Goal: Task Accomplishment & Management: Manage account settings

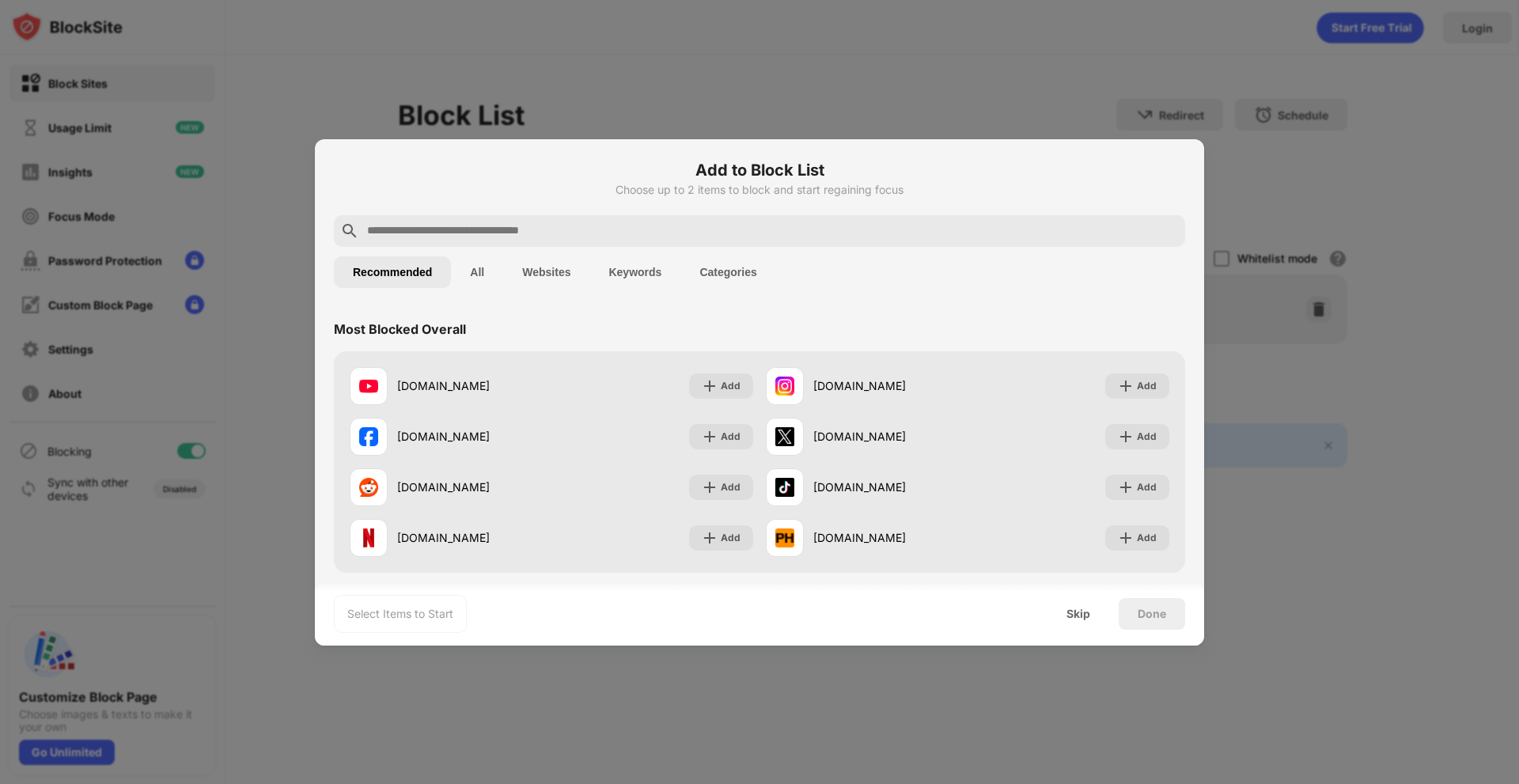
paste input "**********"
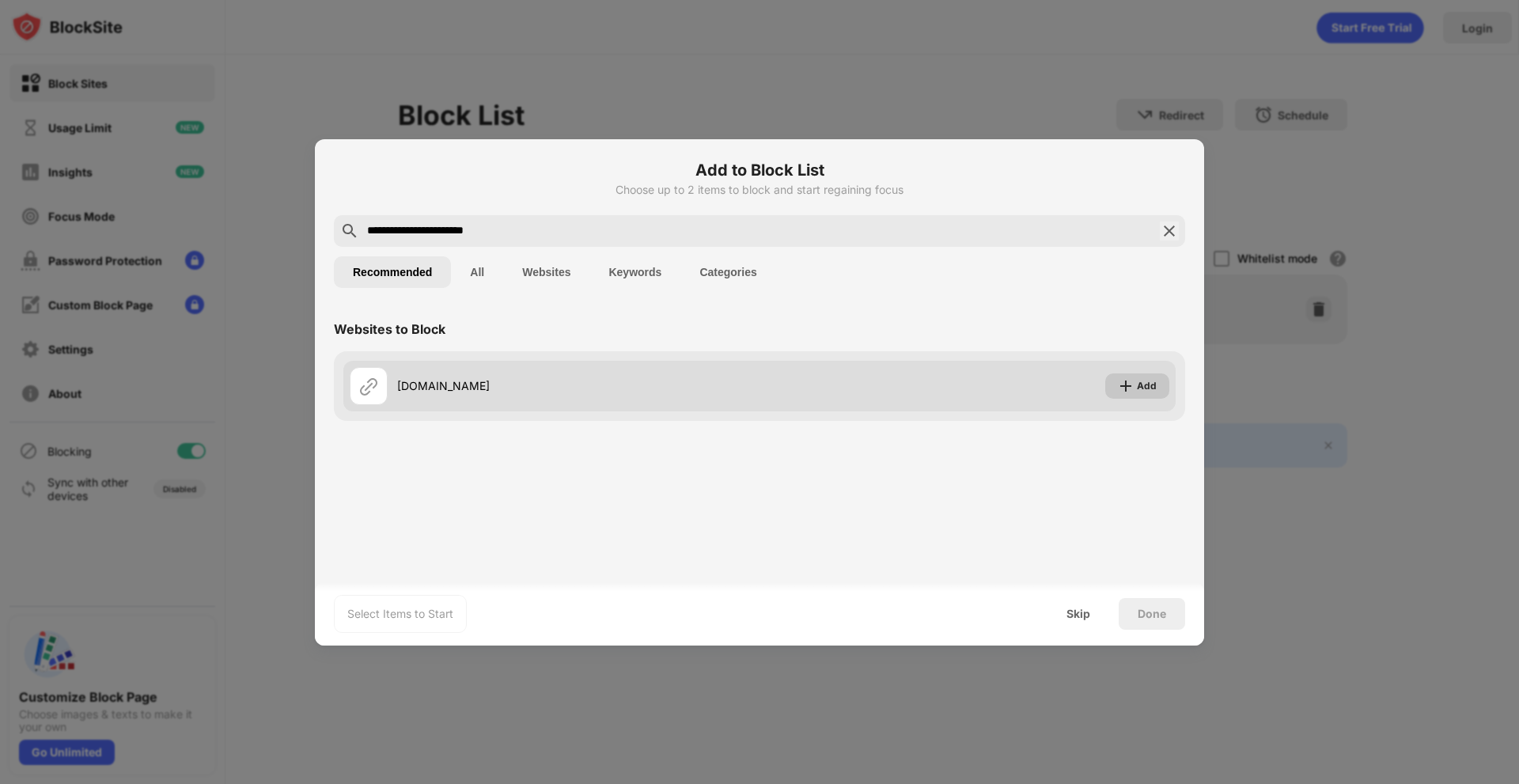
type input "**********"
click at [1126, 386] on img at bounding box center [1126, 386] width 15 height 15
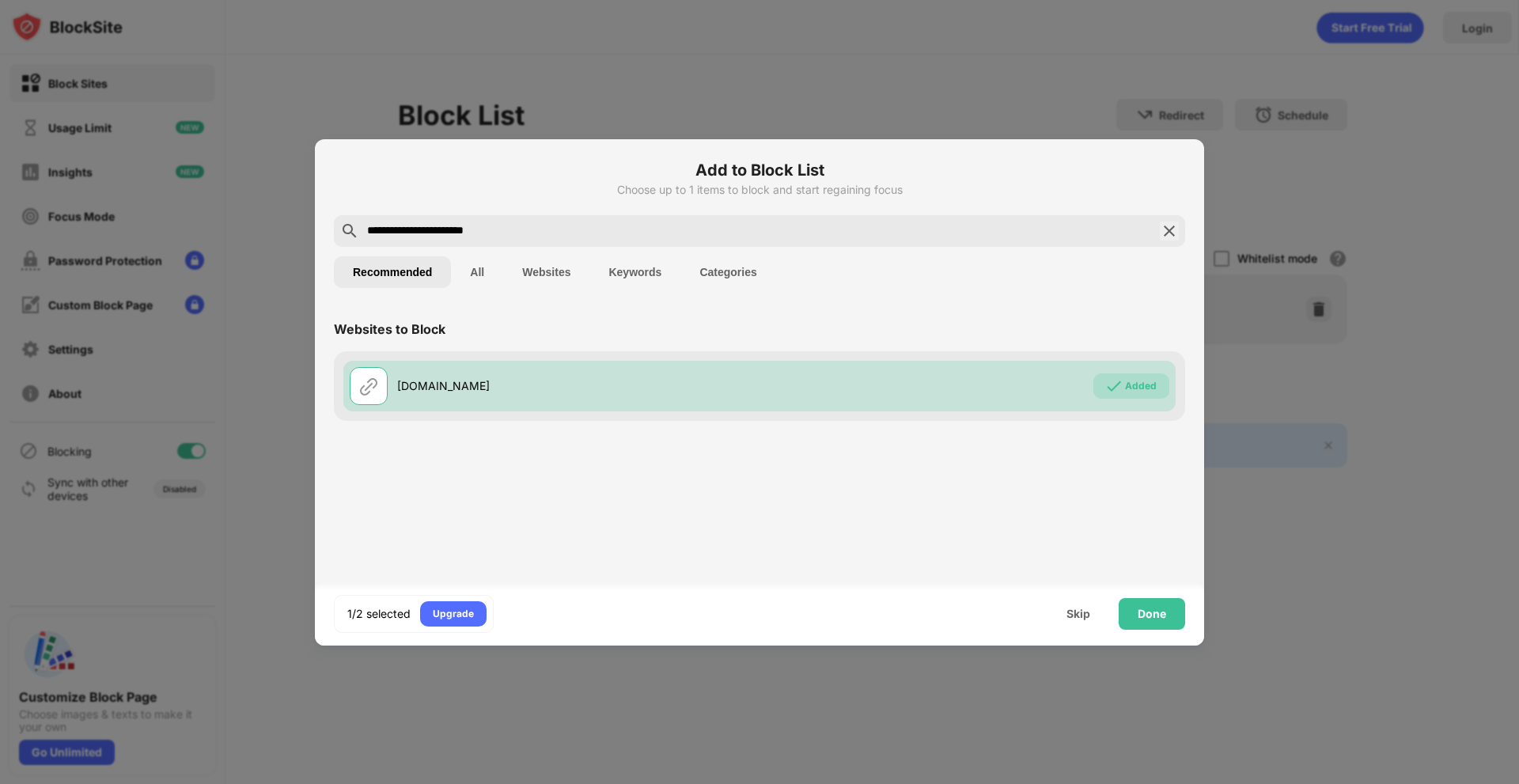
click at [1176, 232] on img at bounding box center [1170, 231] width 19 height 19
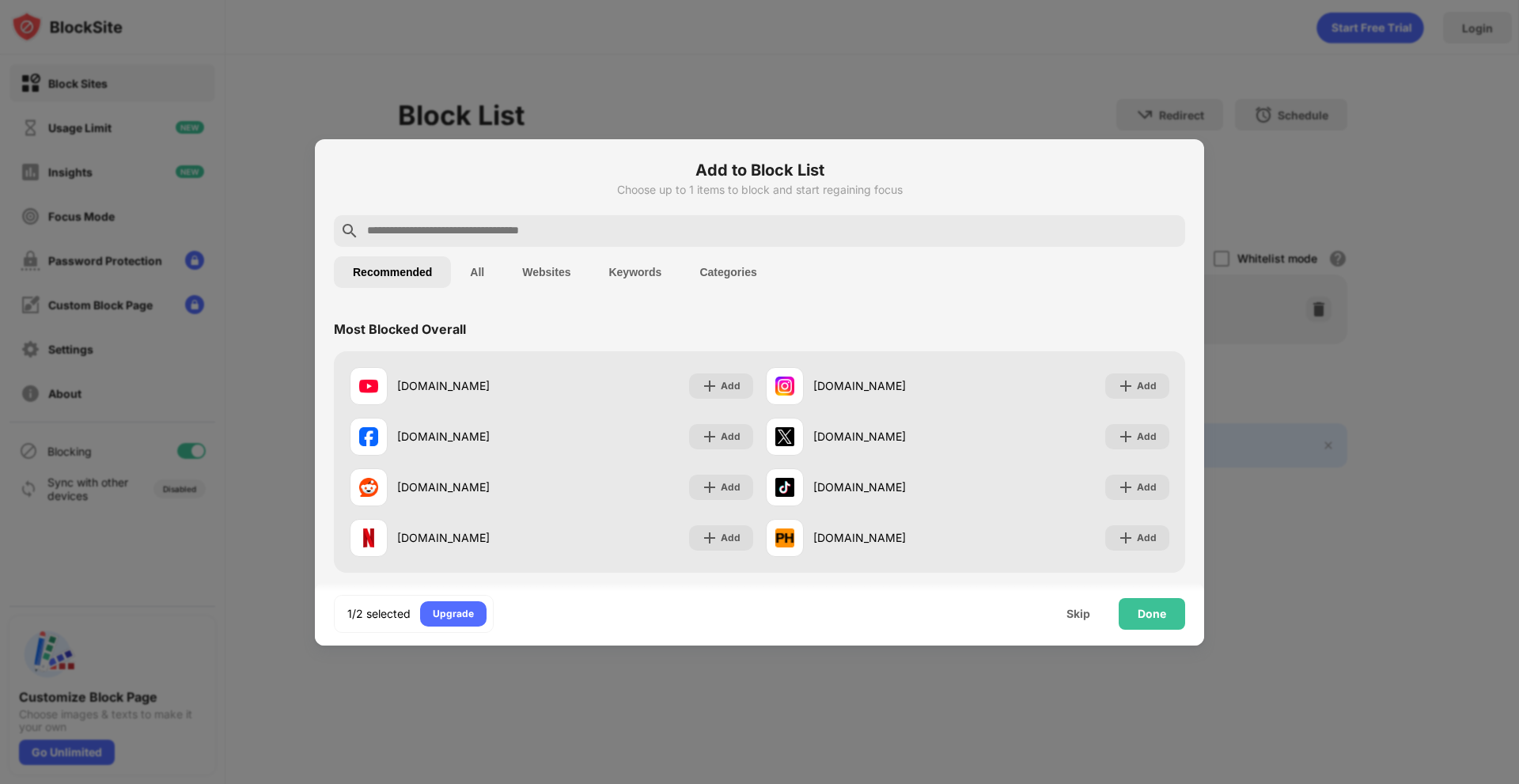
click at [669, 232] on input "text" at bounding box center [773, 231] width 814 height 19
paste input "**********"
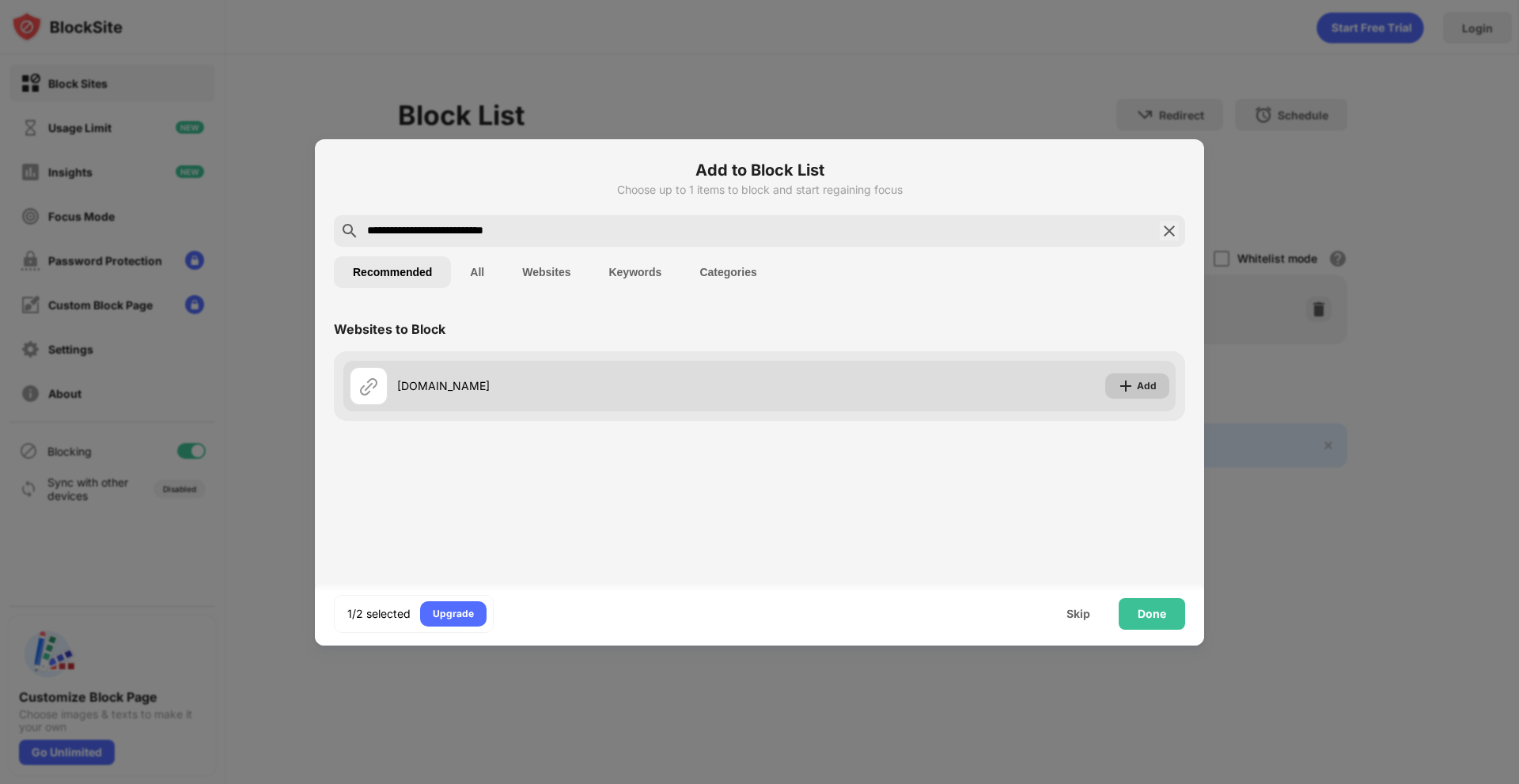
type input "**********"
click at [1134, 385] on img at bounding box center [1126, 386] width 15 height 15
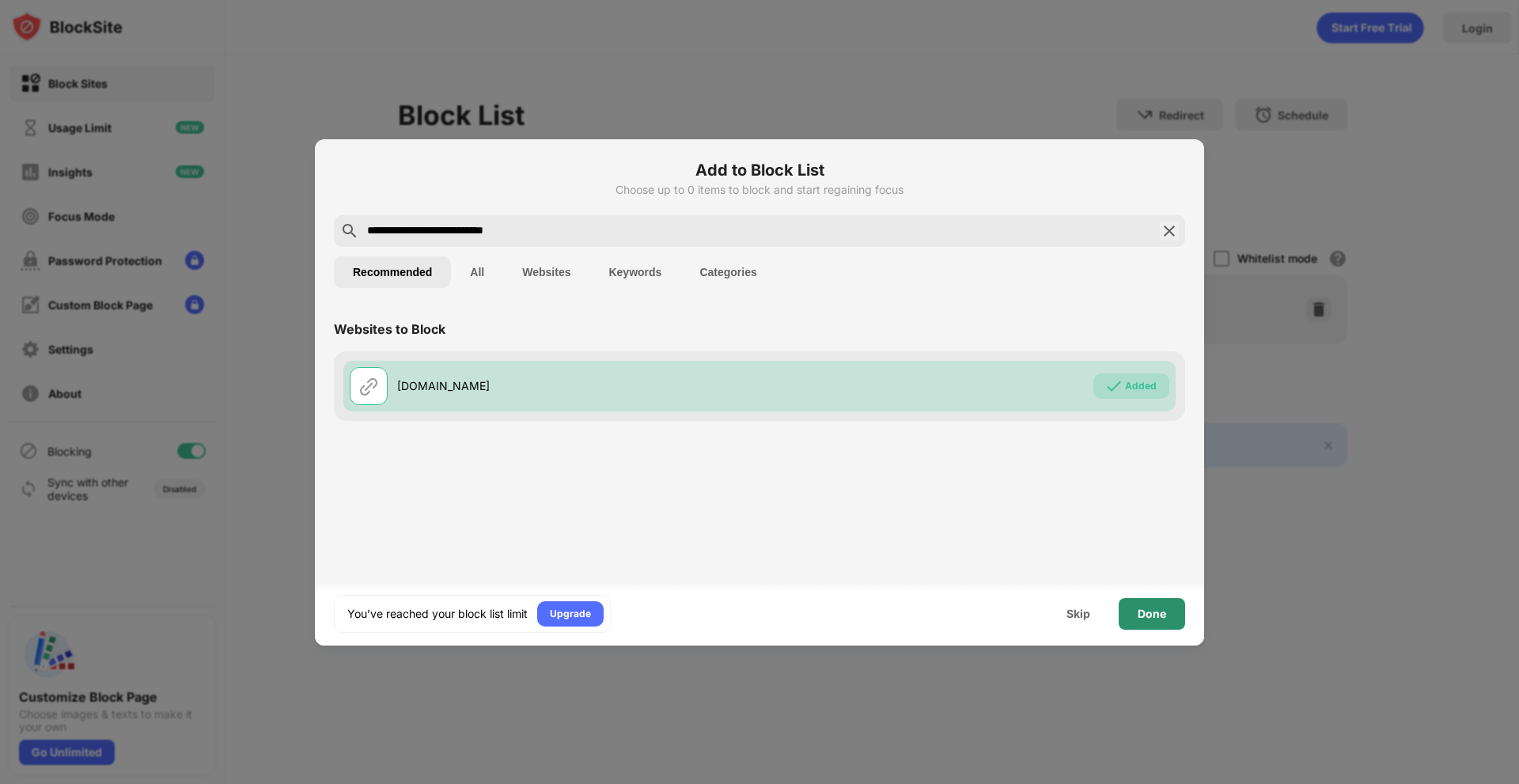
click at [1149, 618] on div "Done" at bounding box center [1153, 613] width 29 height 13
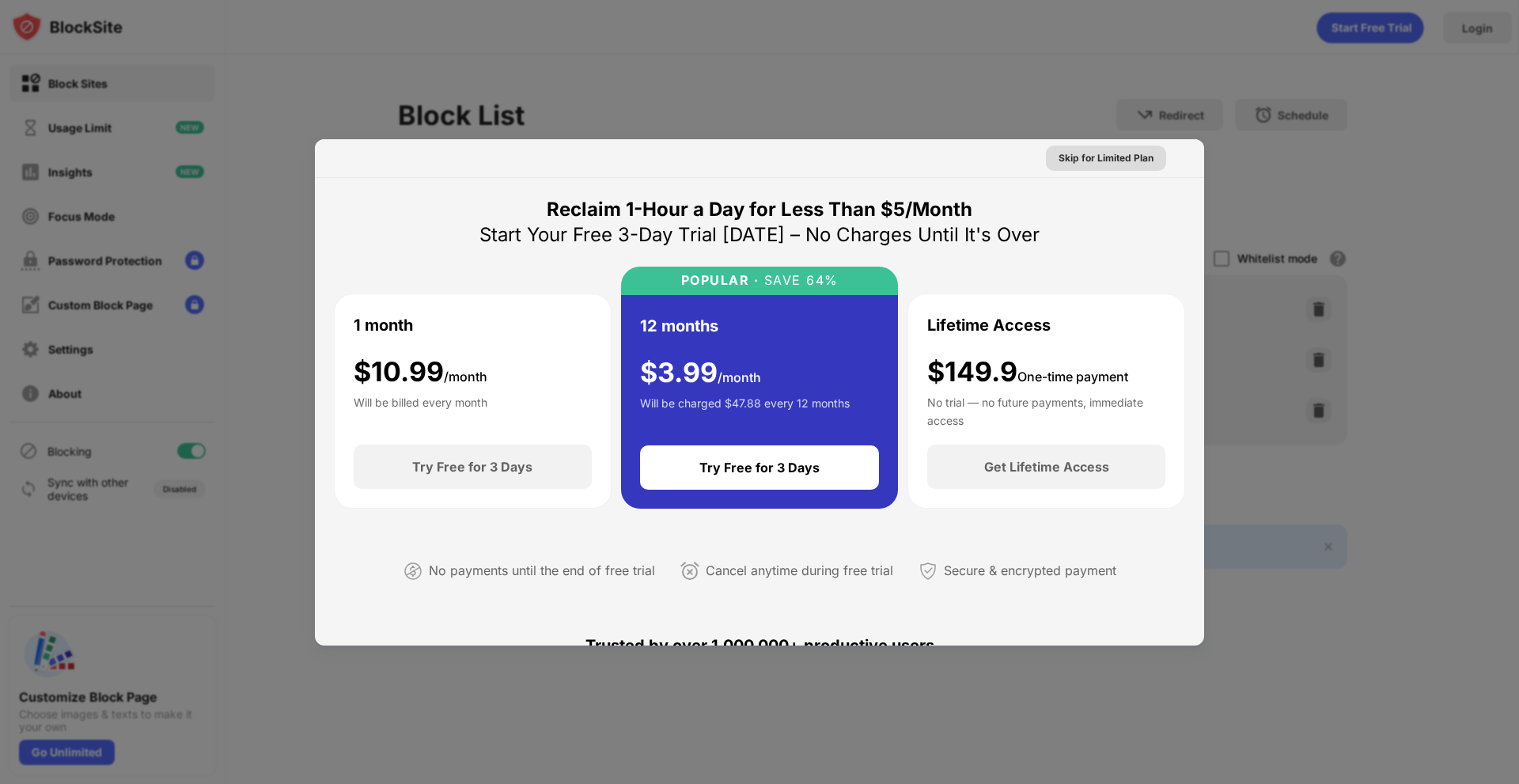
click at [1118, 158] on div "Skip for Limited Plan" at bounding box center [1106, 158] width 95 height 15
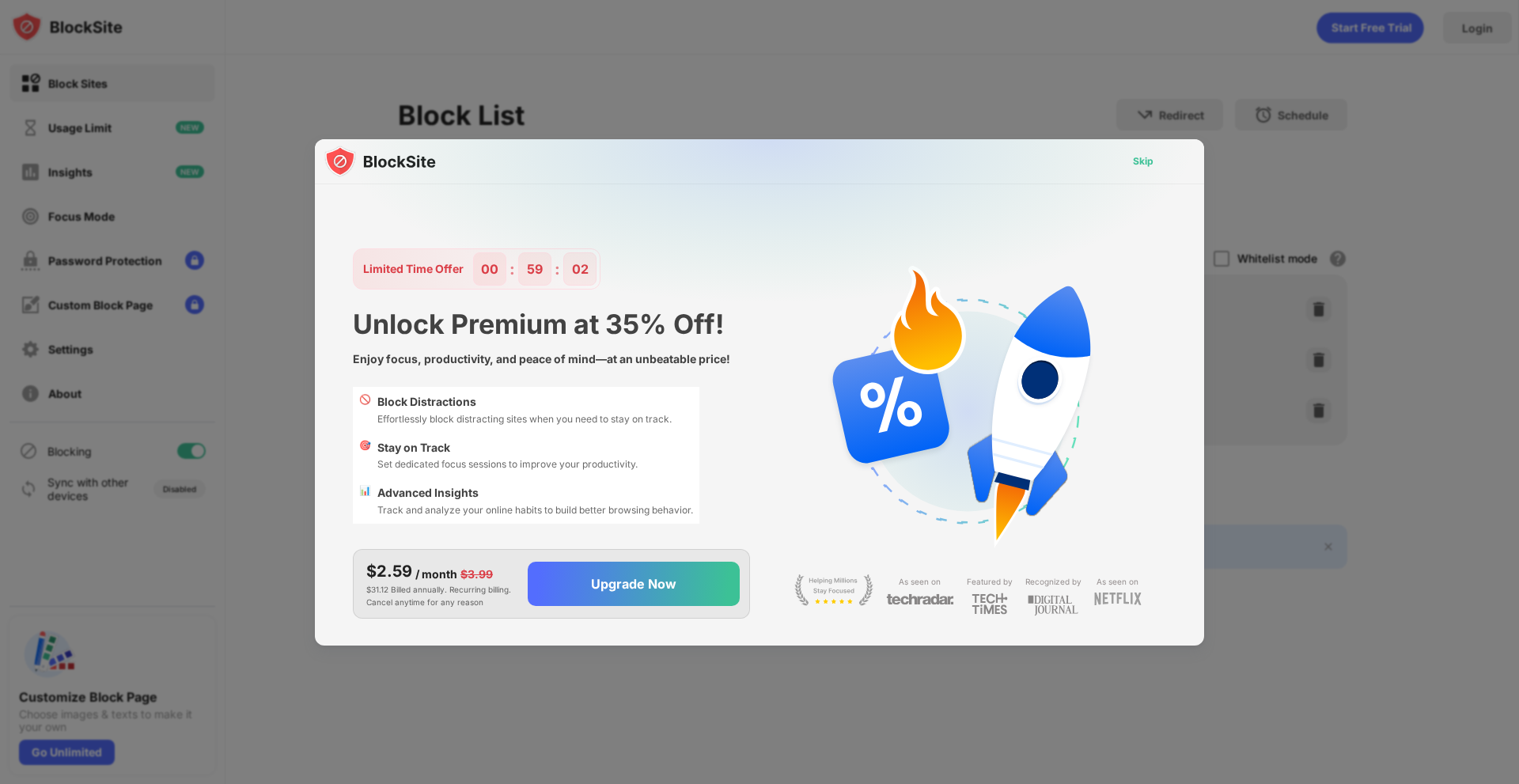
click at [1144, 161] on div "Skip" at bounding box center [1143, 161] width 20 height 15
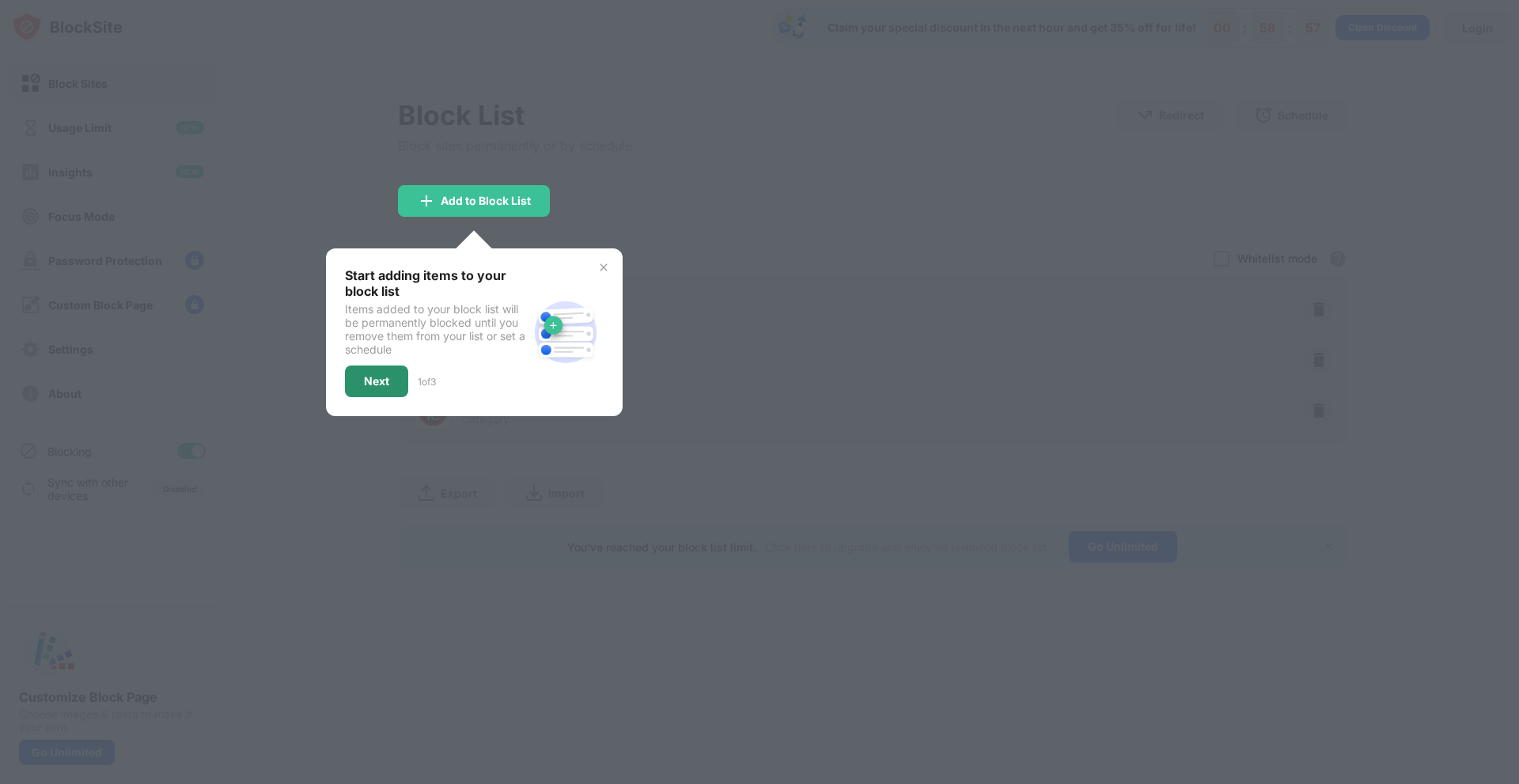
click at [394, 377] on div "Next" at bounding box center [377, 381] width 64 height 32
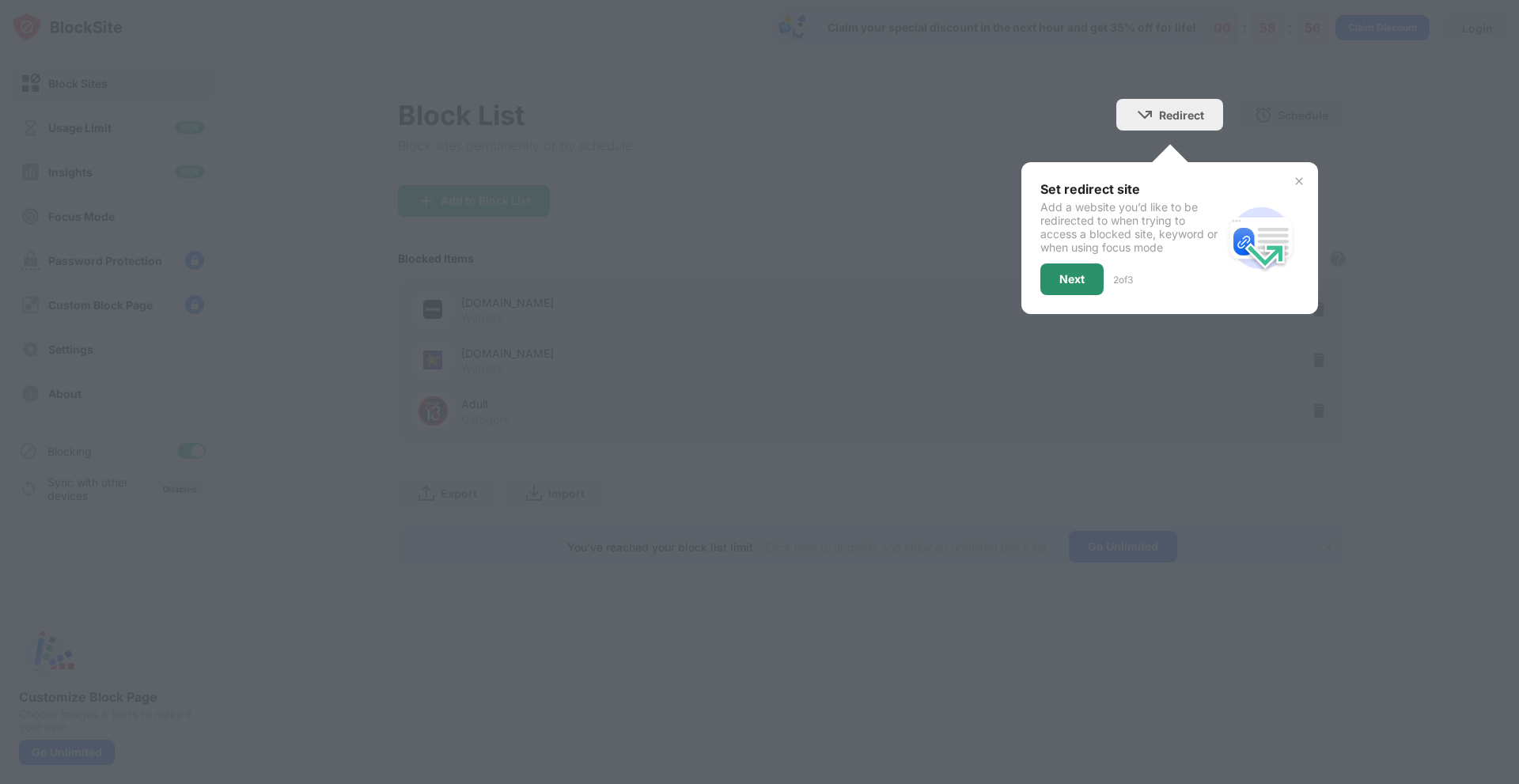
click at [1084, 277] on div "Next" at bounding box center [1072, 279] width 25 height 13
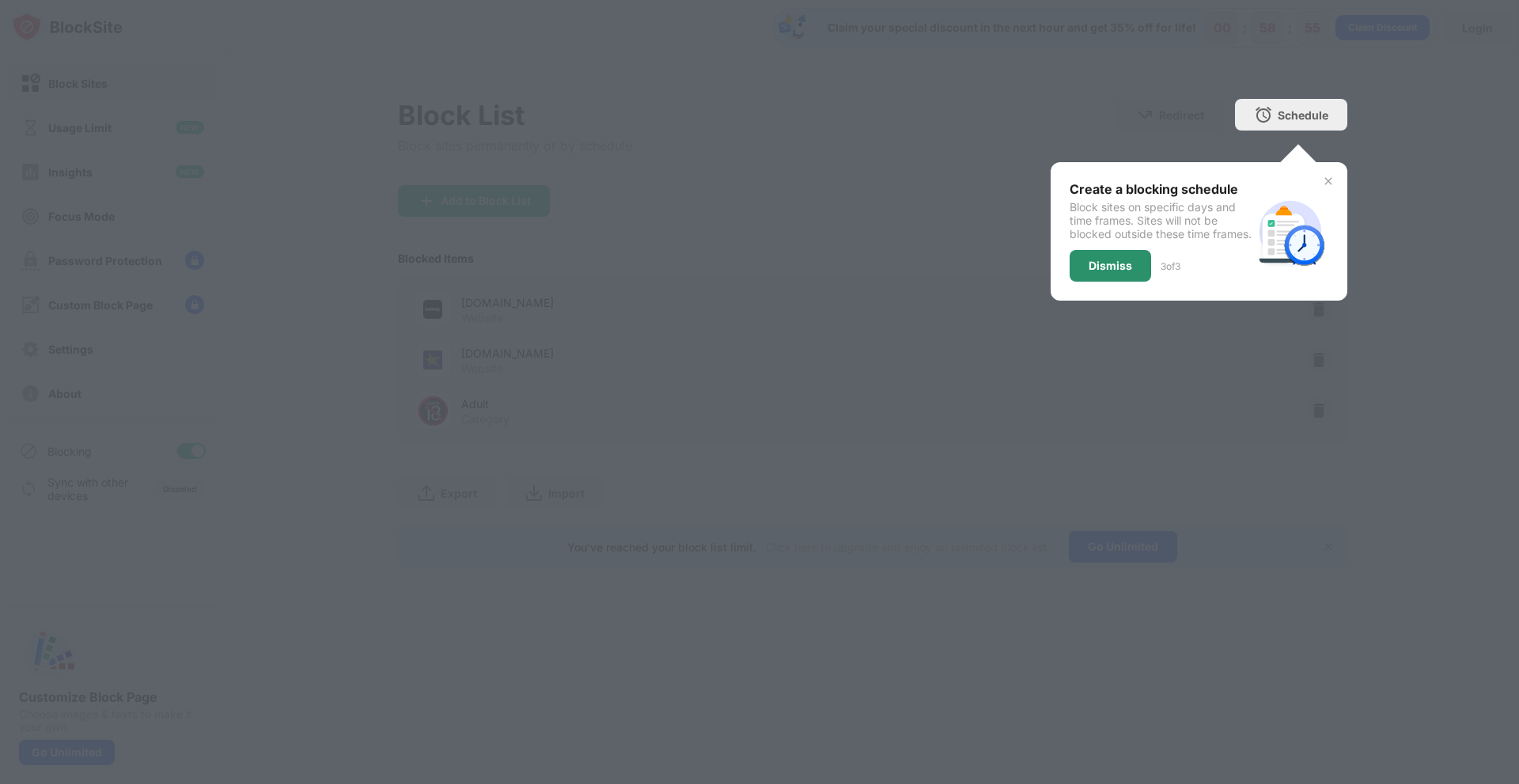
click at [1126, 272] on div "Dismiss" at bounding box center [1110, 265] width 43 height 13
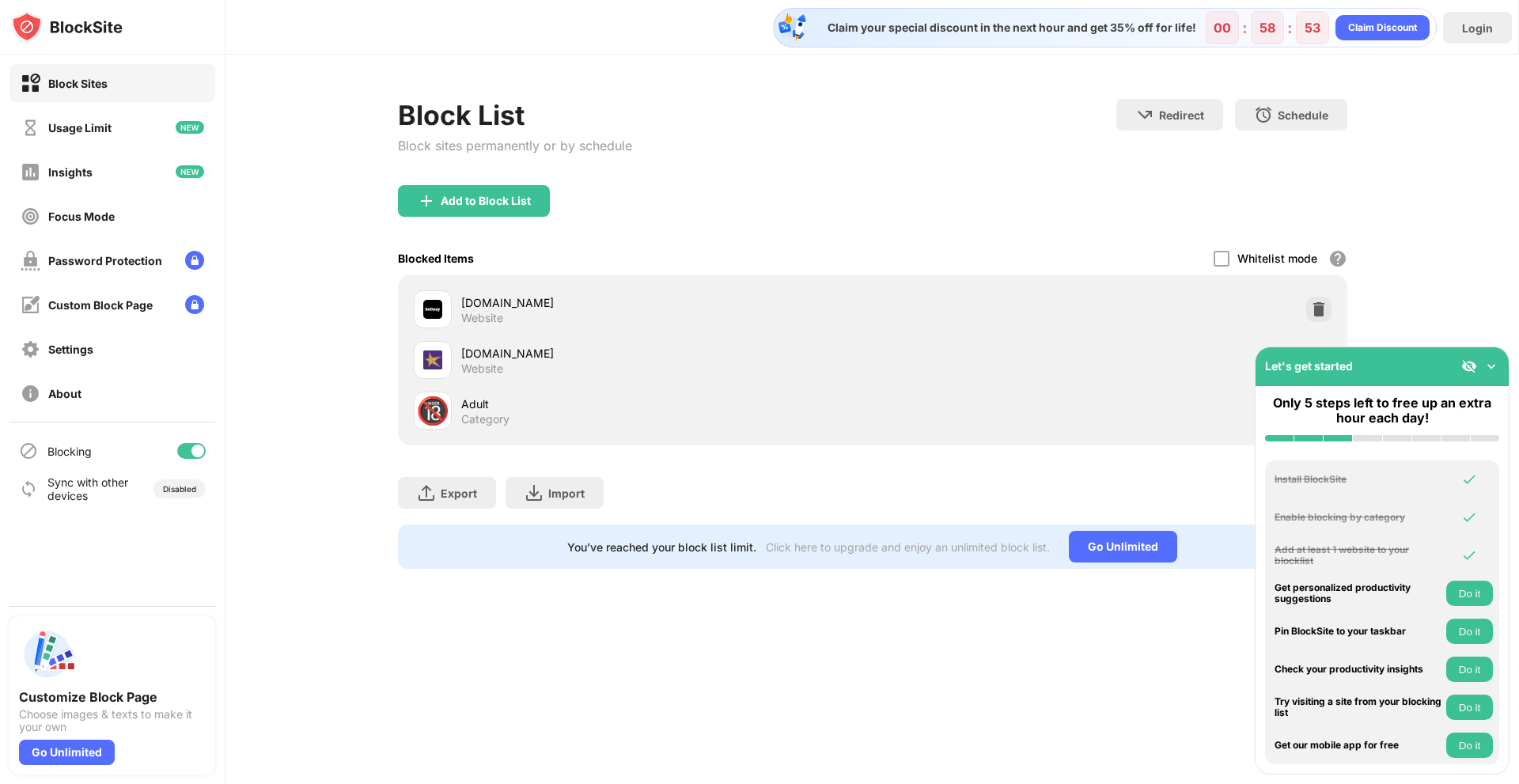
click at [1492, 367] on img at bounding box center [1492, 366] width 15 height 15
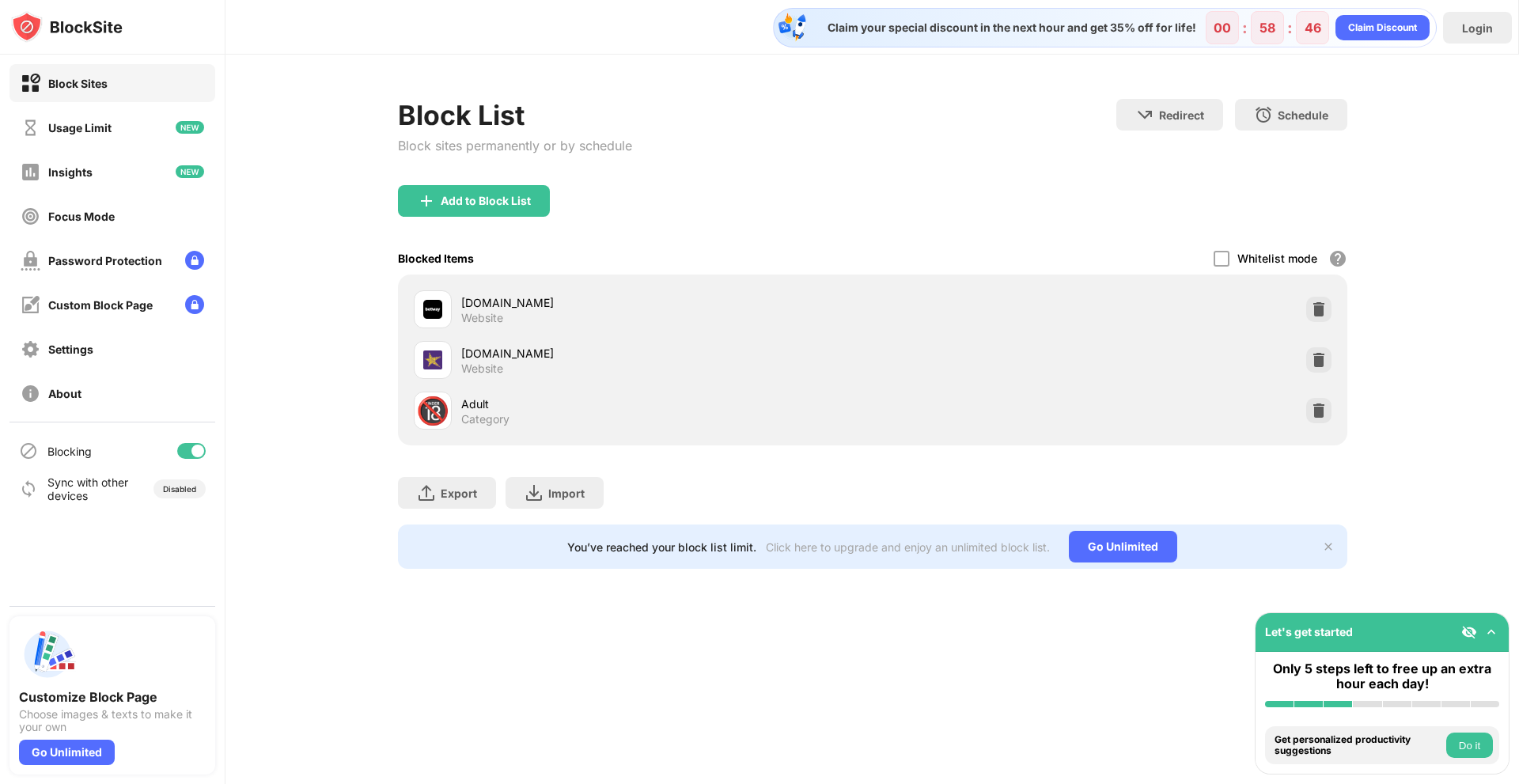
click at [1498, 635] on img at bounding box center [1492, 632] width 15 height 15
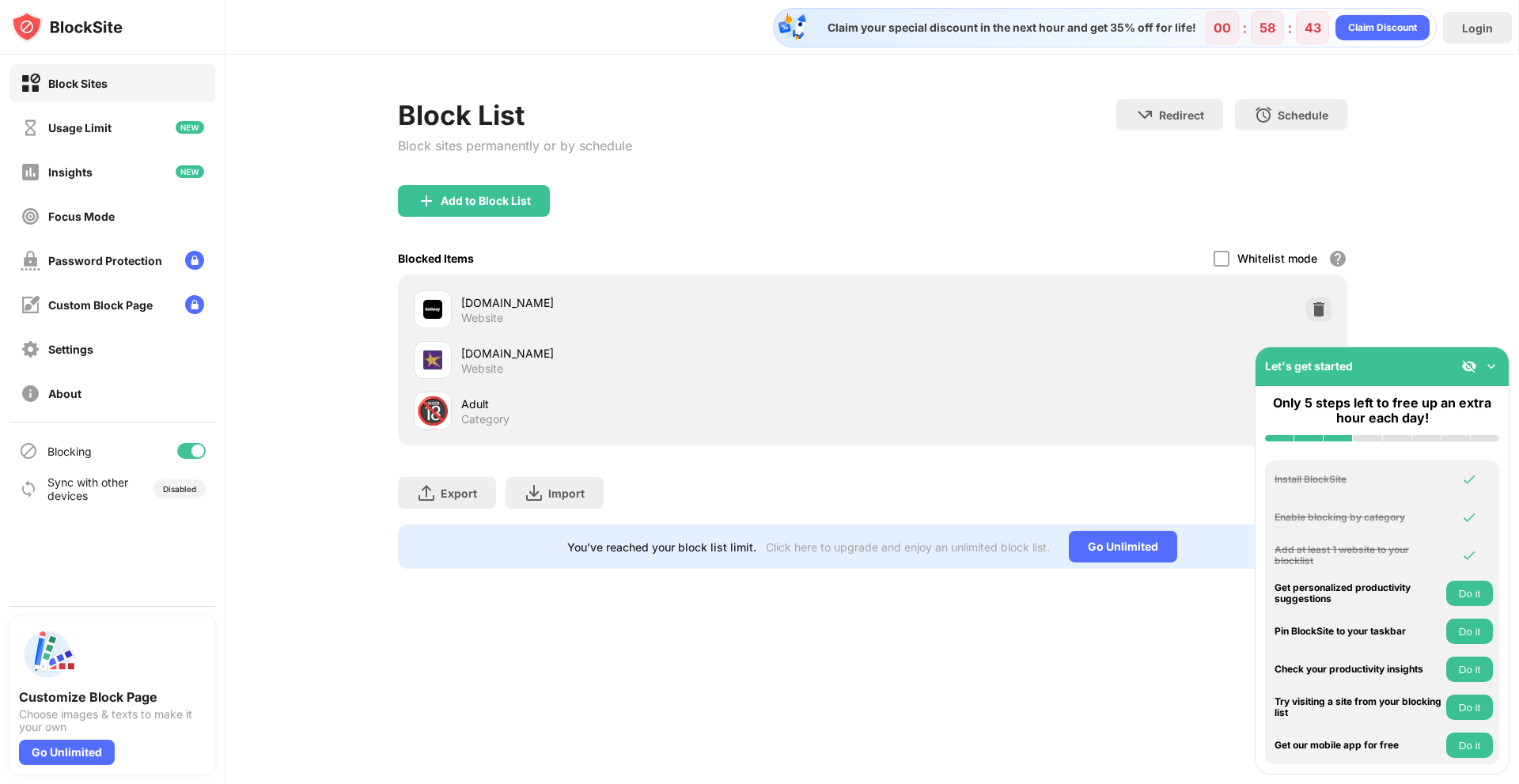
click at [980, 502] on div "Export Export Files (for websites items only) Import Import Files (for websites…" at bounding box center [873, 485] width 950 height 79
click at [1488, 358] on div "Let's get started" at bounding box center [1382, 366] width 254 height 39
click at [1486, 370] on img at bounding box center [1492, 366] width 15 height 15
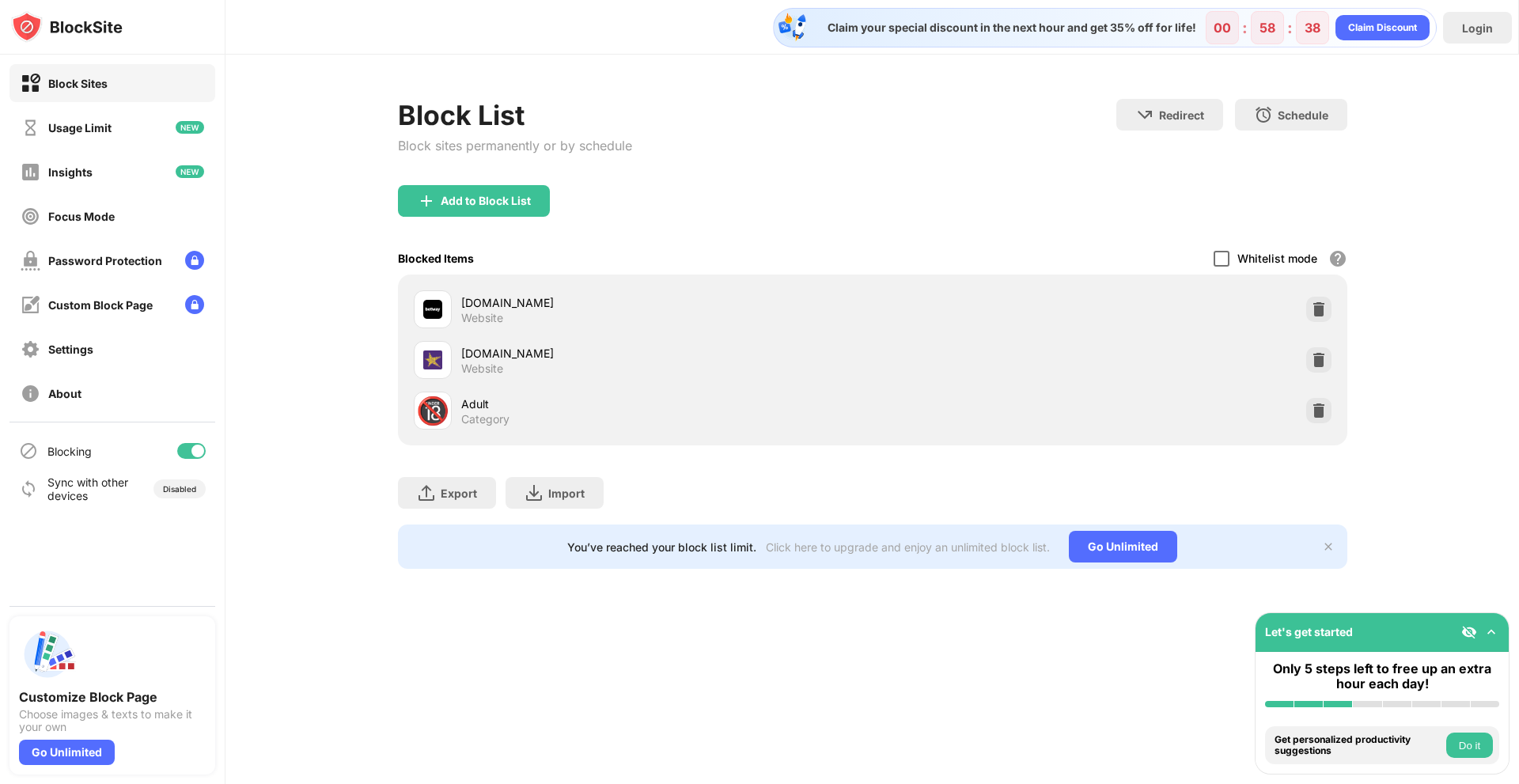
click at [1229, 261] on div at bounding box center [1222, 258] width 15 height 15
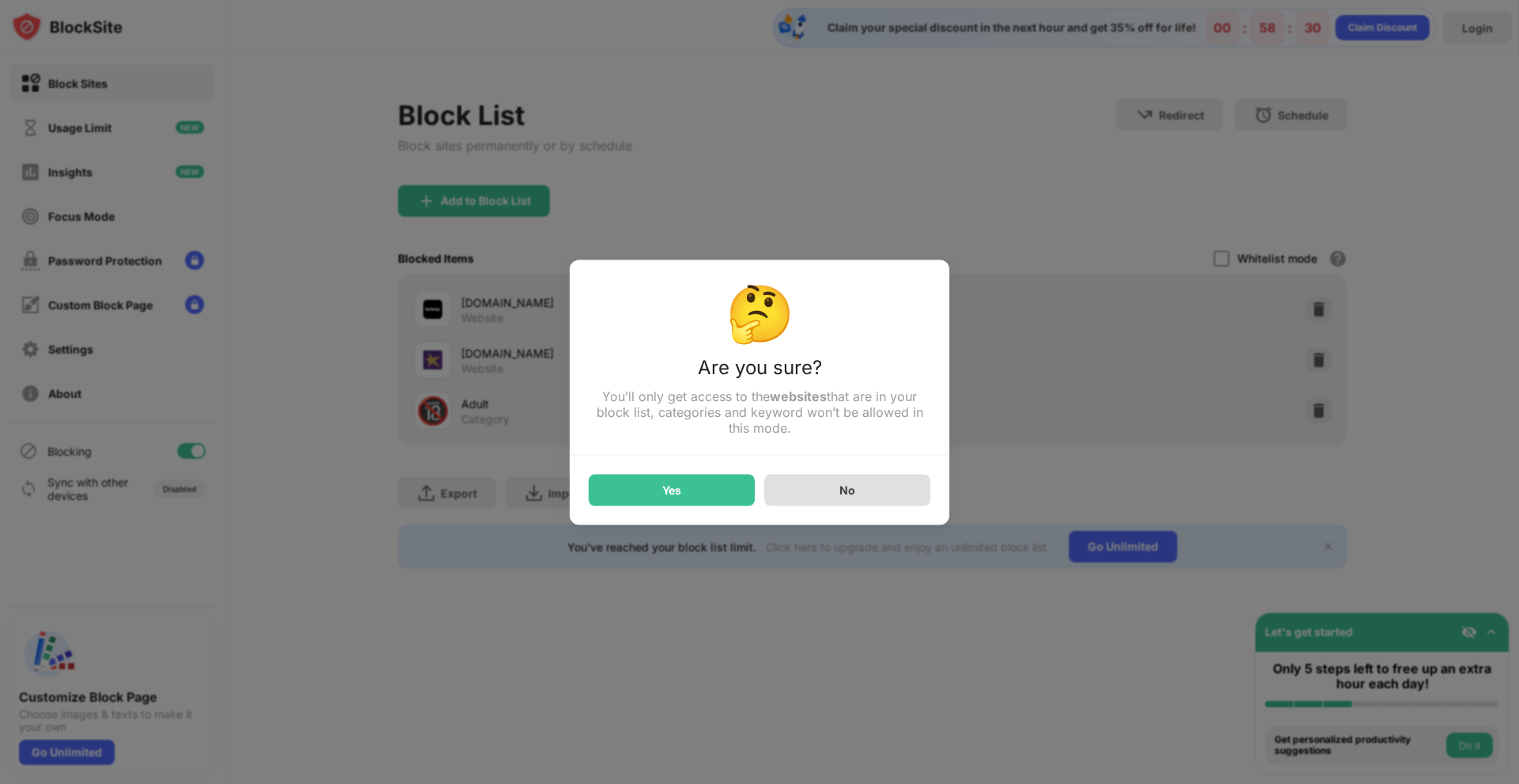
click at [882, 500] on div "No" at bounding box center [848, 490] width 166 height 32
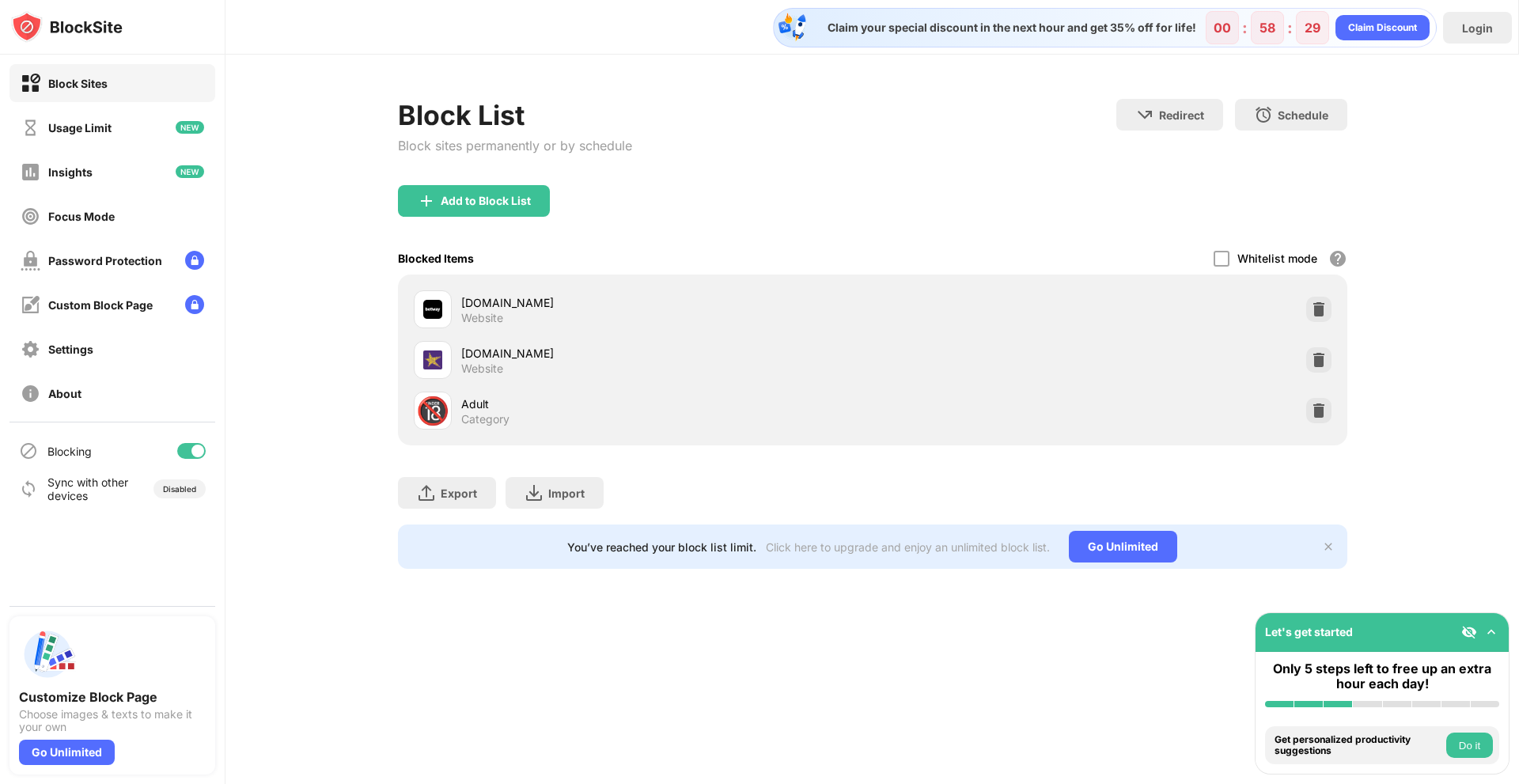
click at [514, 311] on div "betway.co.za Website" at bounding box center [666, 310] width 412 height 31
click at [1476, 746] on button "Do it" at bounding box center [1470, 745] width 46 height 25
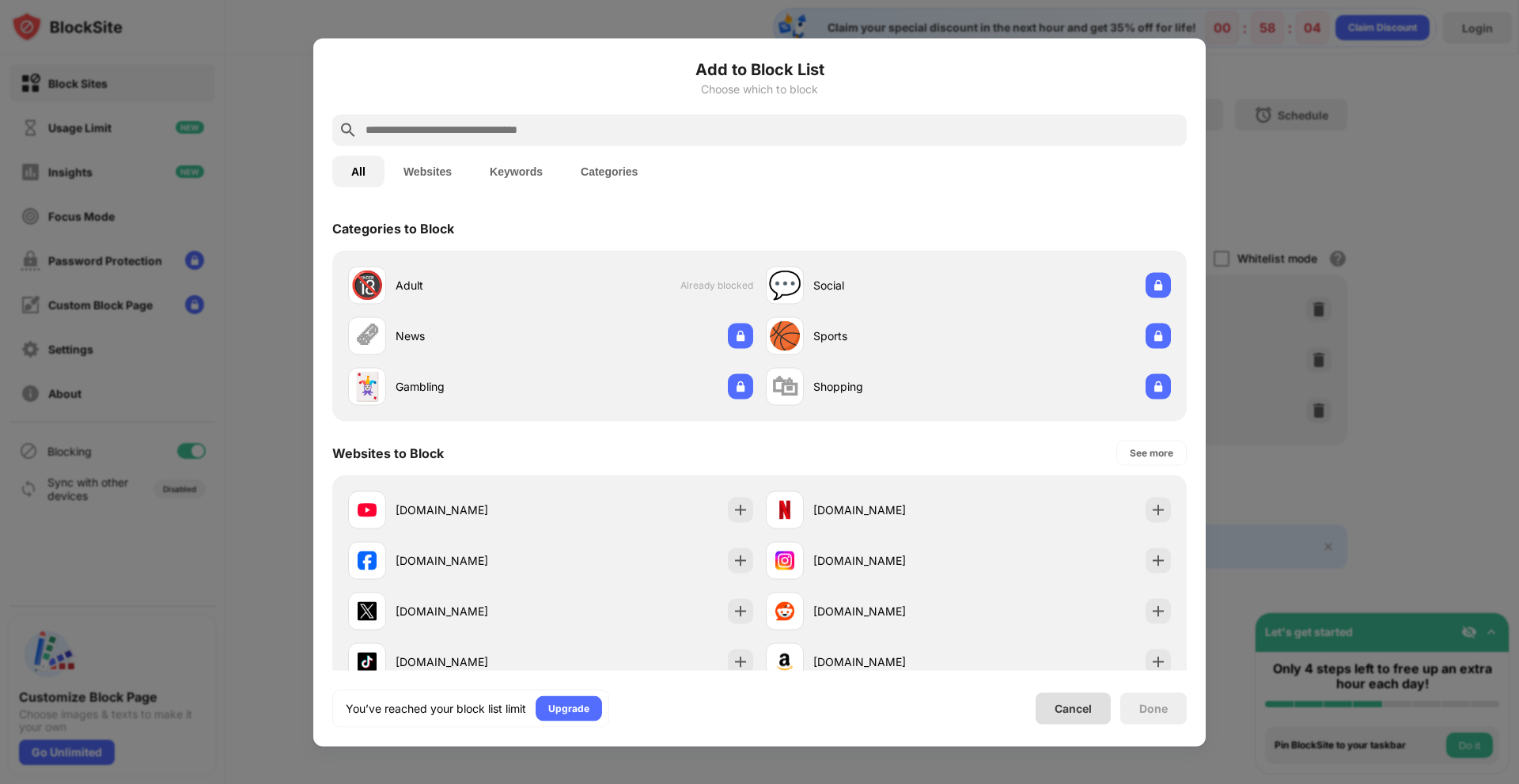
click at [1072, 709] on div "Cancel" at bounding box center [1073, 709] width 38 height 14
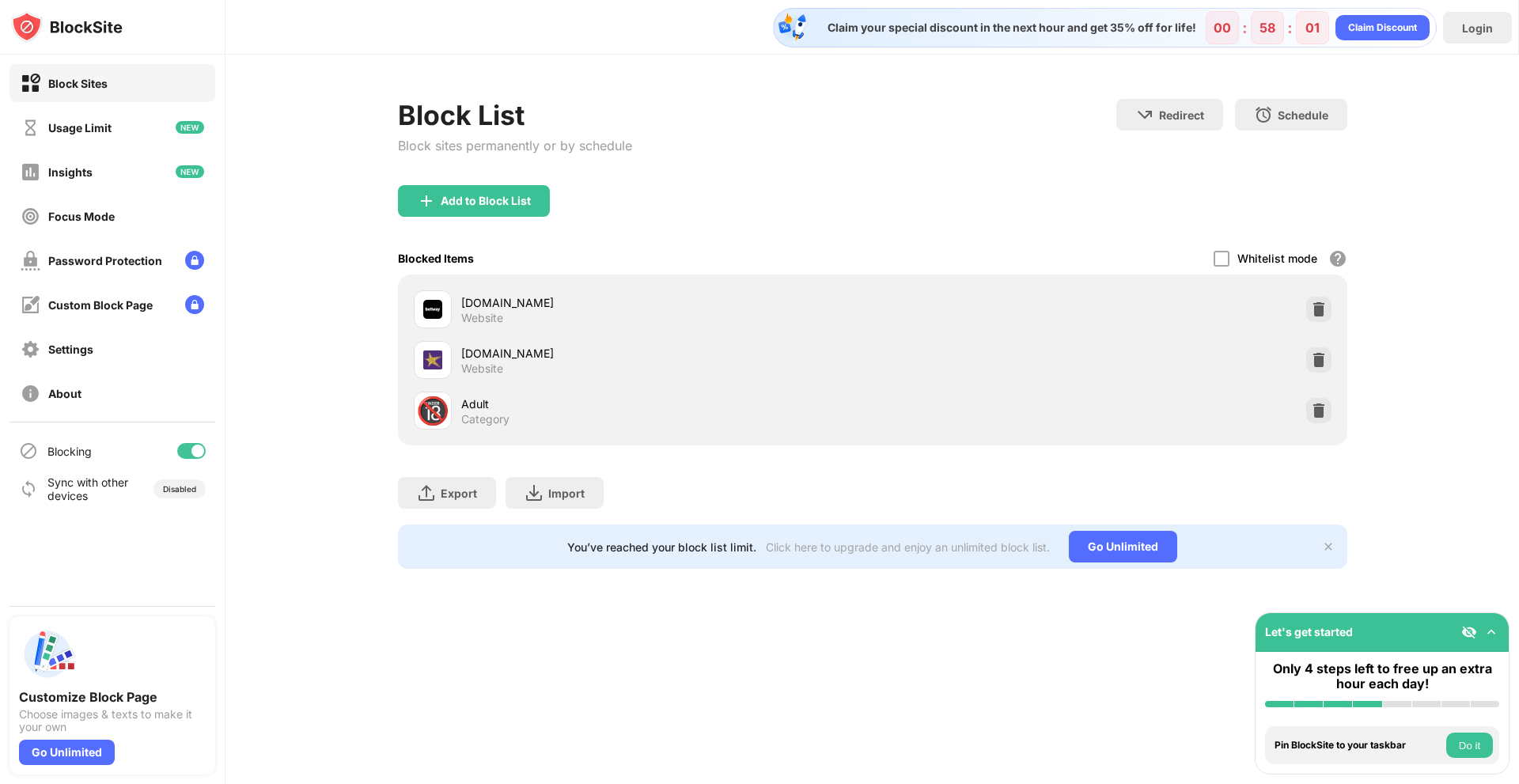
click at [1471, 743] on button "Do it" at bounding box center [1470, 745] width 46 height 25
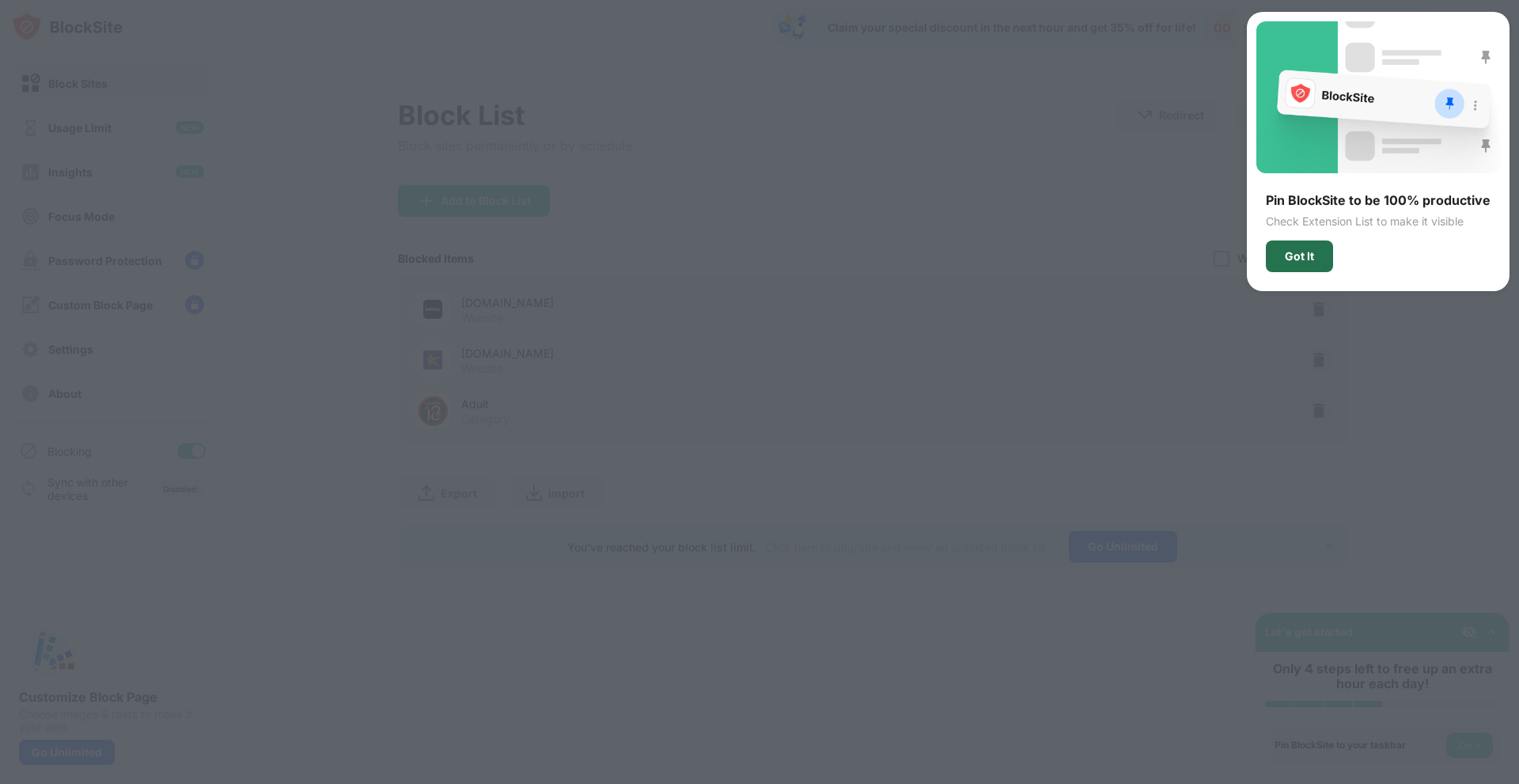
click at [1313, 254] on div "Got It" at bounding box center [1300, 256] width 29 height 13
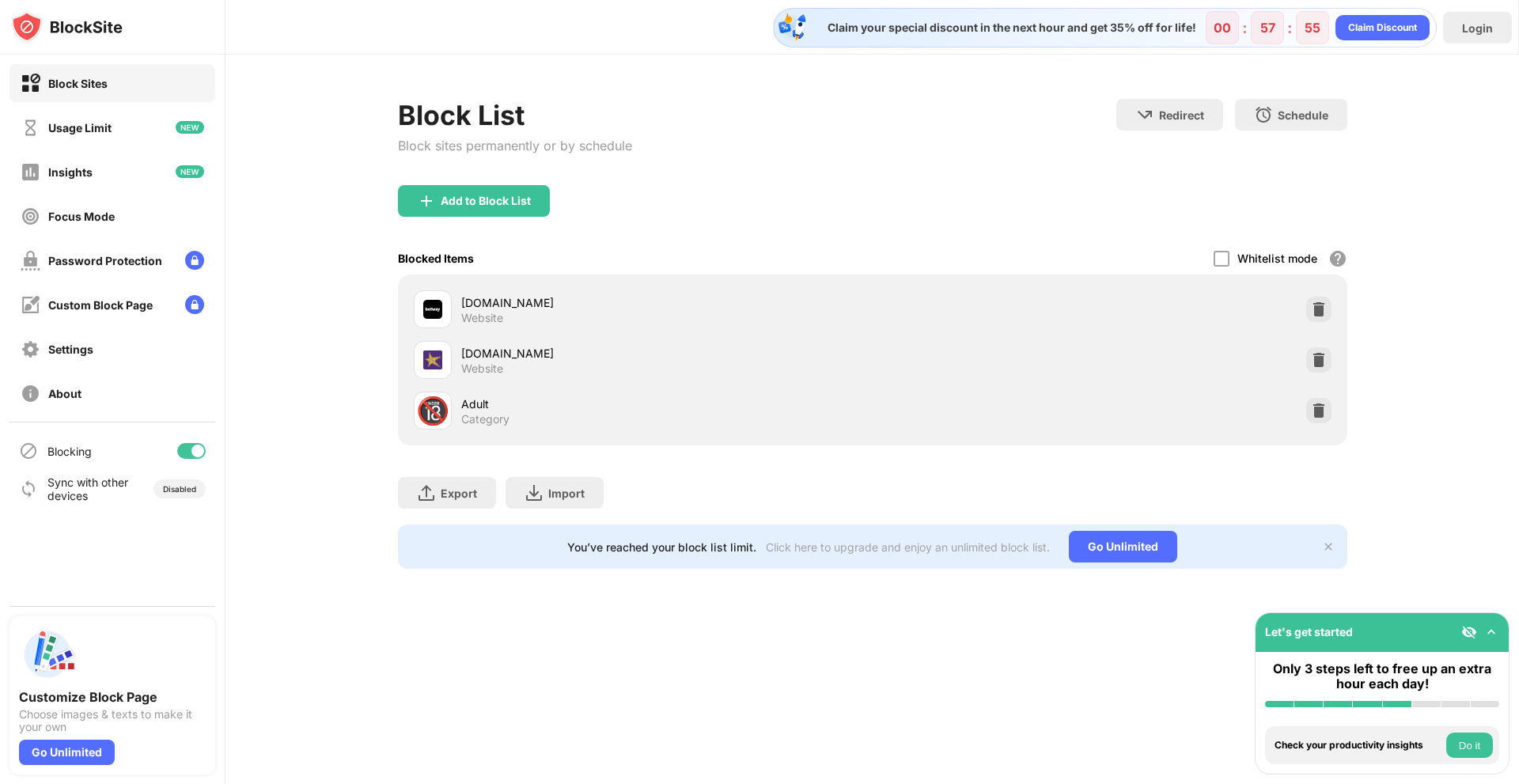
click at [1445, 377] on div "Block List Block sites permanently or by schedule Redirect Choose a site to be …" at bounding box center [873, 334] width 1294 height 558
click at [1468, 739] on button "Do it" at bounding box center [1470, 745] width 46 height 25
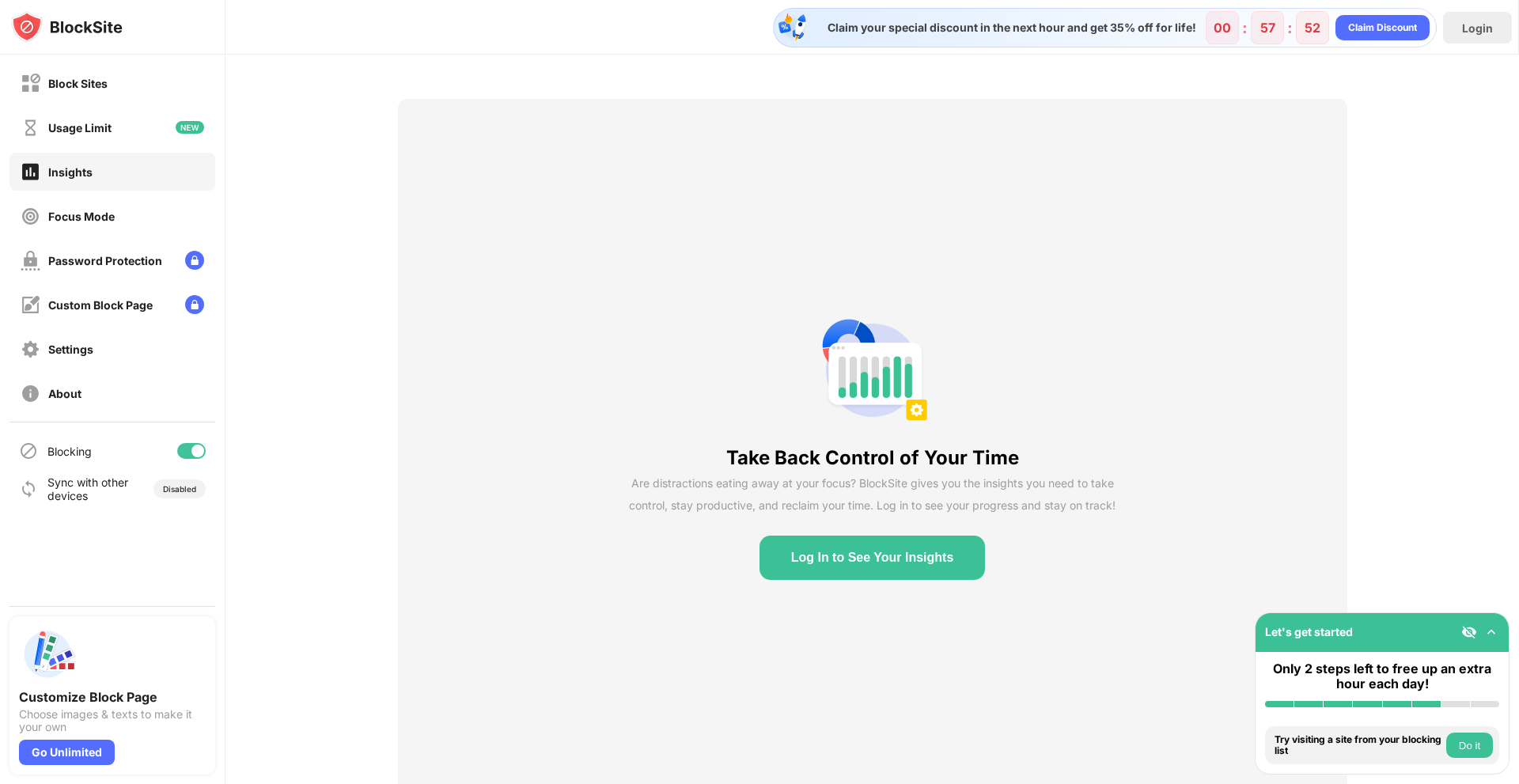
click at [1468, 739] on button "Do it" at bounding box center [1470, 745] width 46 height 25
click at [1484, 744] on button "Do it" at bounding box center [1470, 745] width 46 height 25
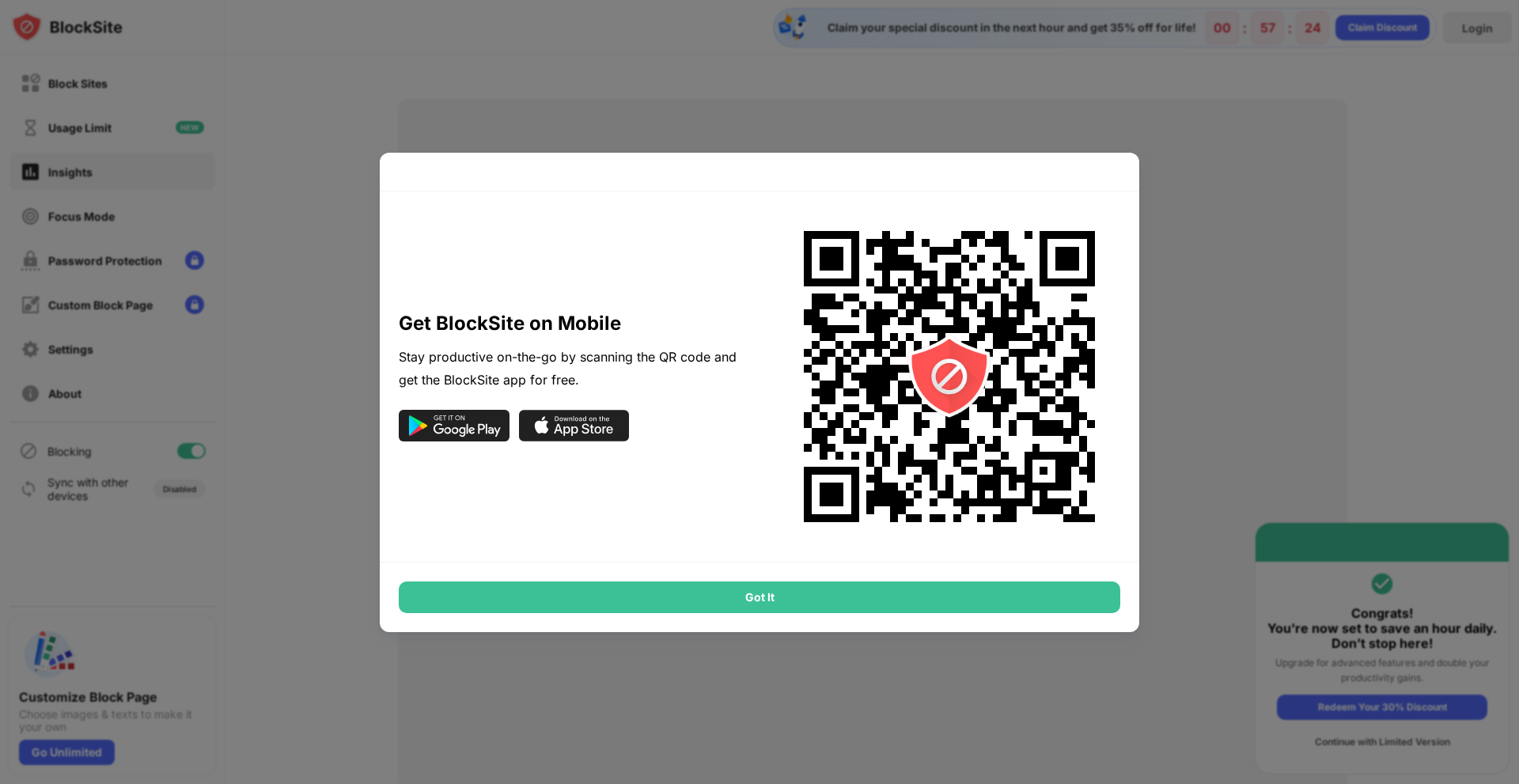
click at [905, 611] on div "Got It" at bounding box center [760, 597] width 721 height 32
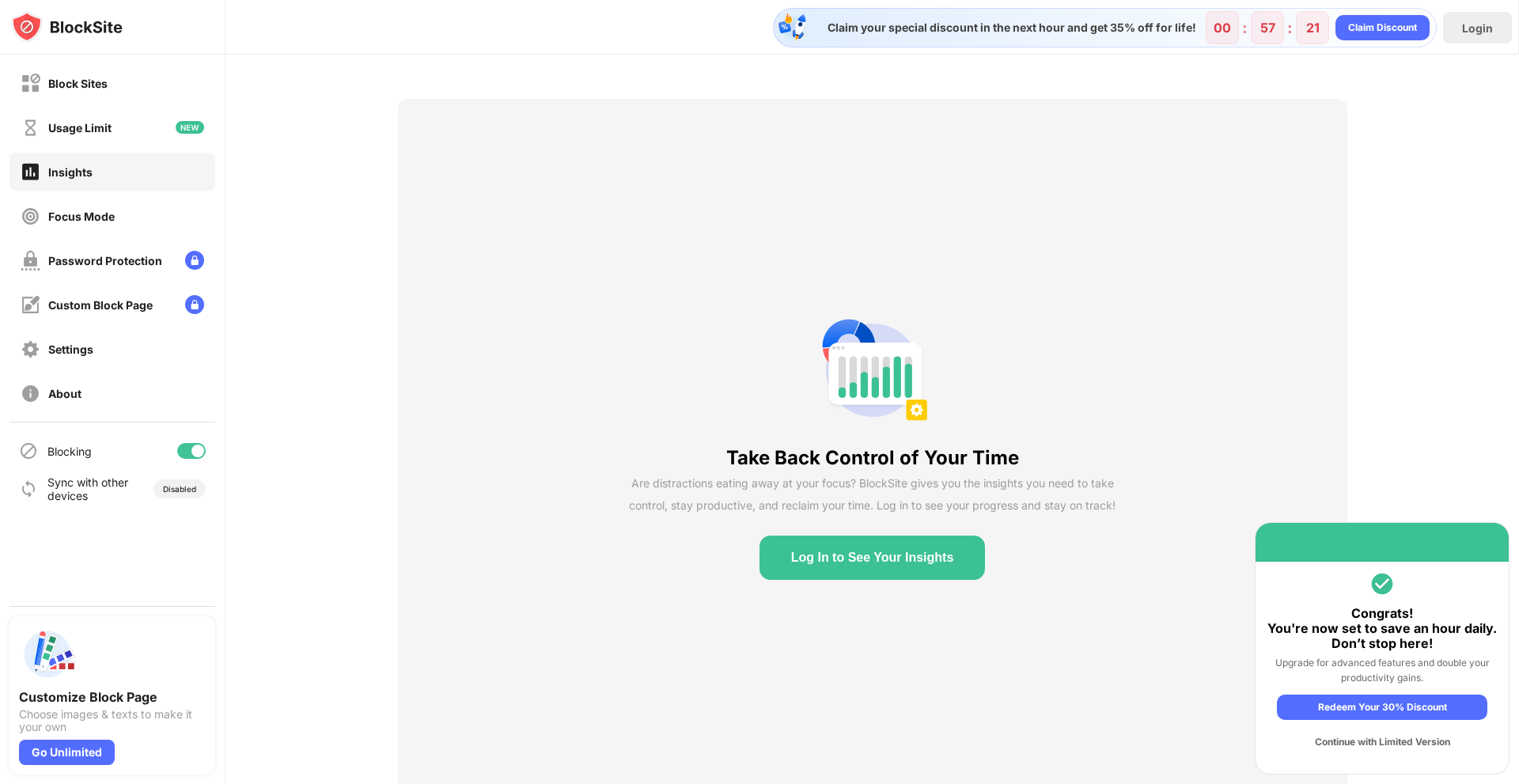
click at [1359, 745] on div "Continue with Limited Version" at bounding box center [1382, 743] width 210 height 25
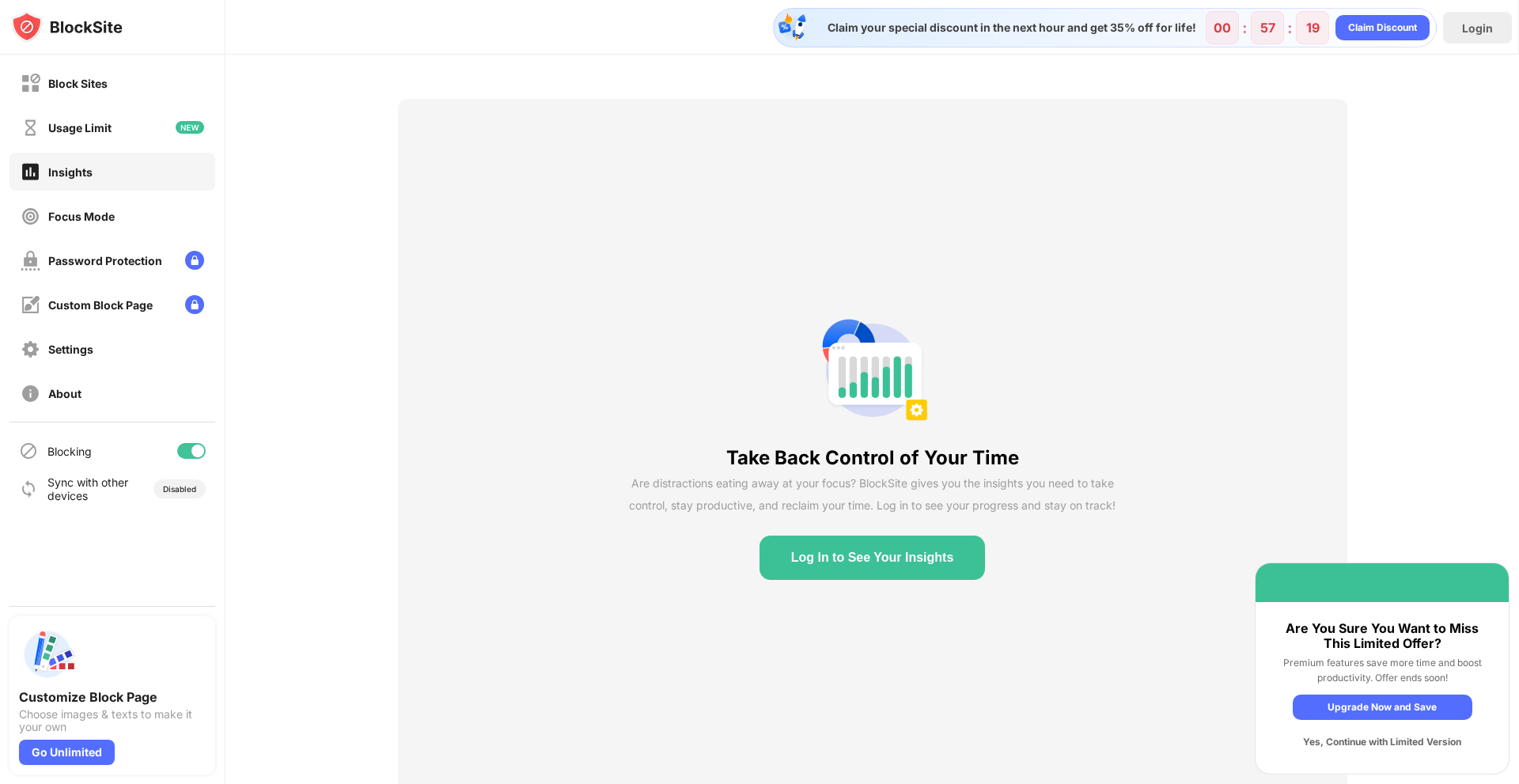
click at [1357, 744] on div "Yes, Continue with Limited Version" at bounding box center [1383, 743] width 179 height 25
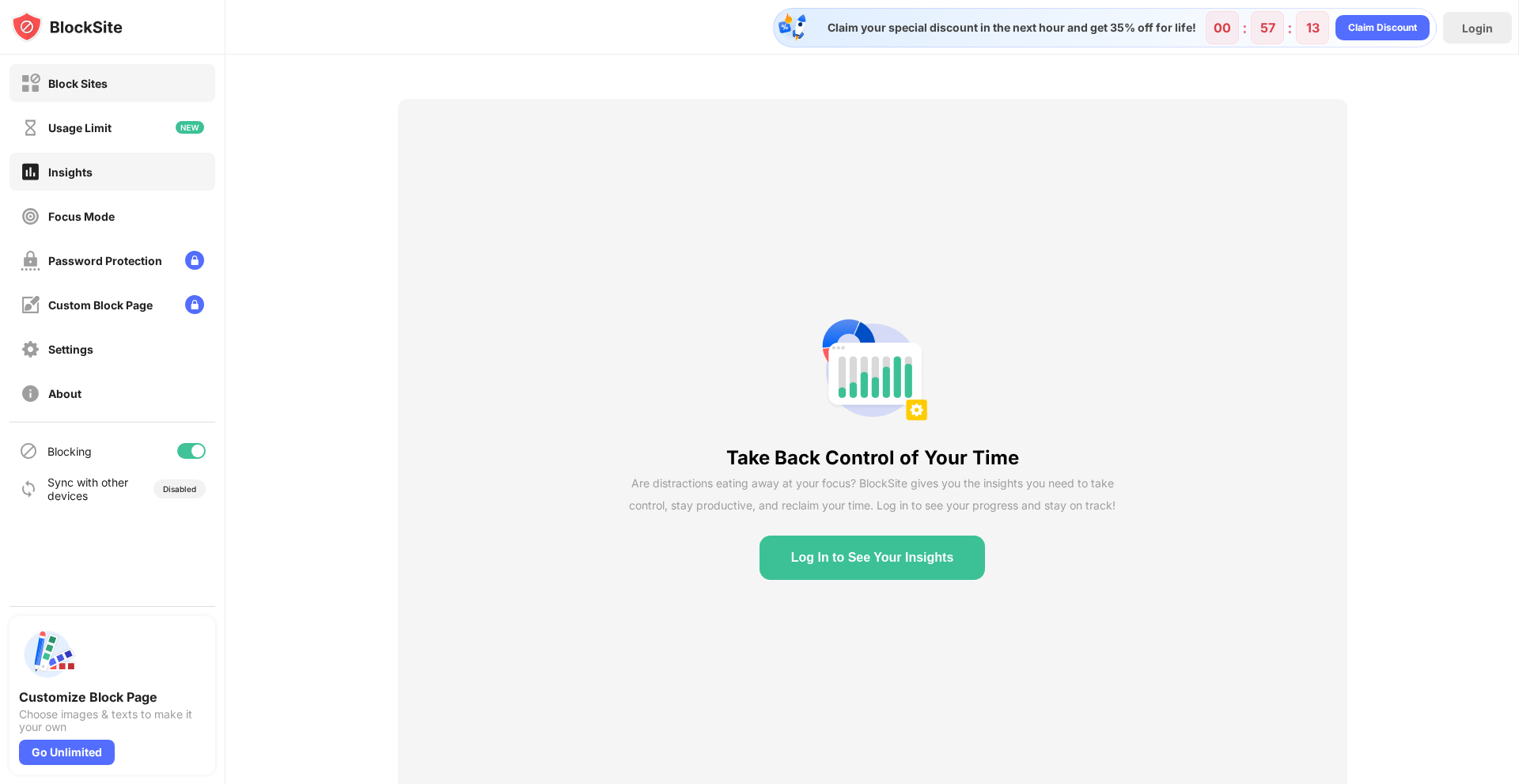
click at [95, 97] on div "Block Sites" at bounding box center [112, 82] width 205 height 38
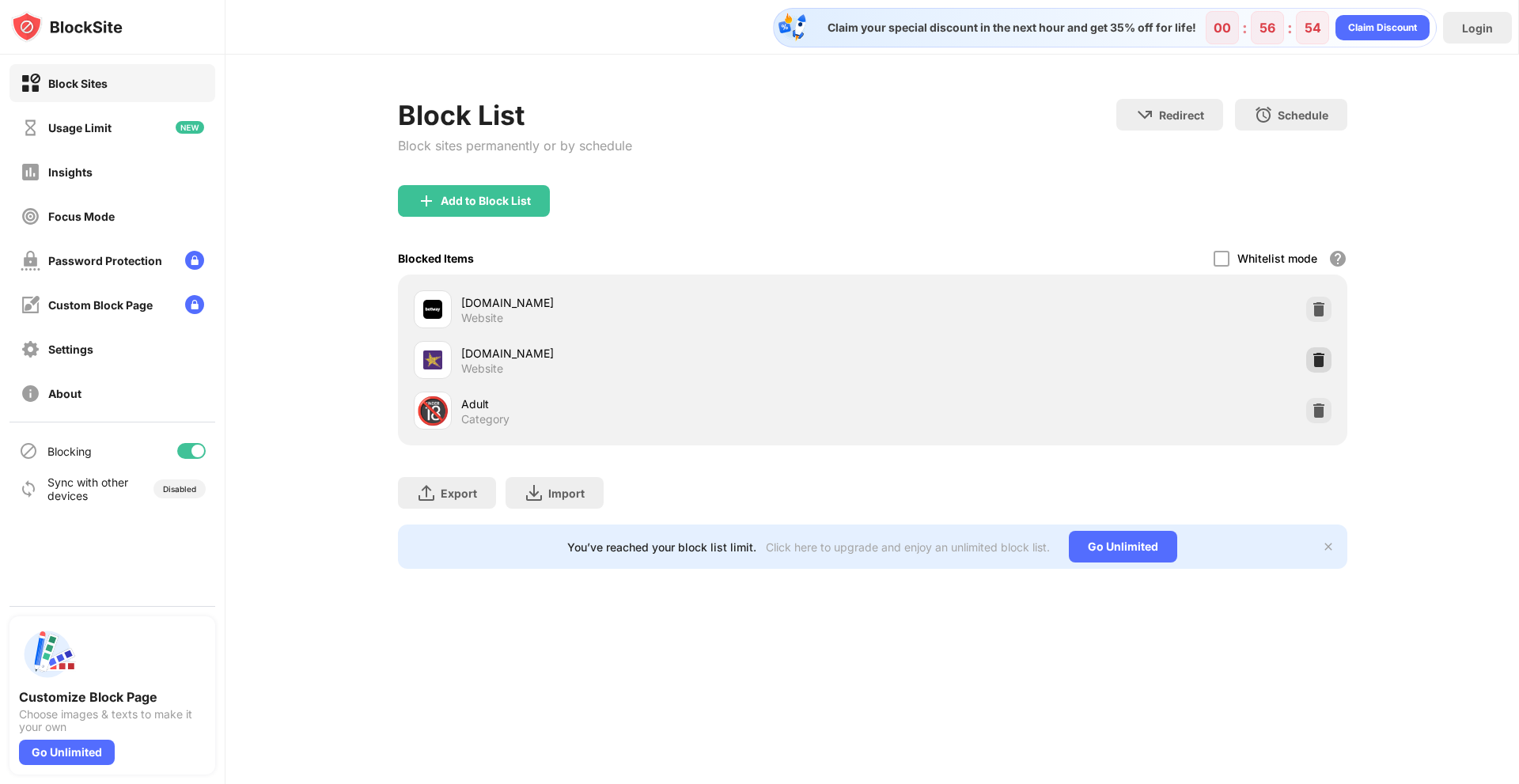
click at [1327, 362] on div at bounding box center [1319, 360] width 25 height 25
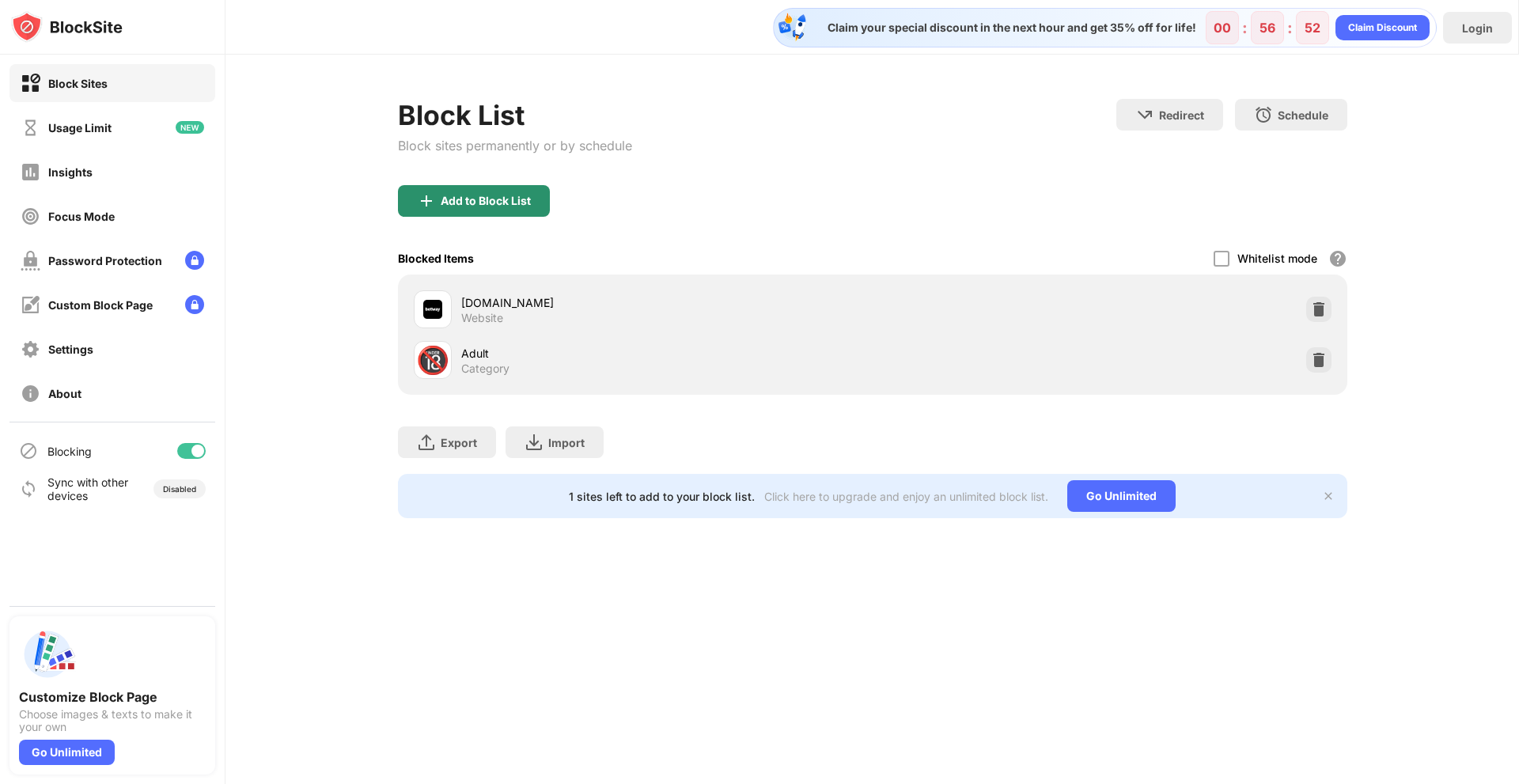
click at [496, 209] on div "Add to Block List" at bounding box center [475, 201] width 152 height 32
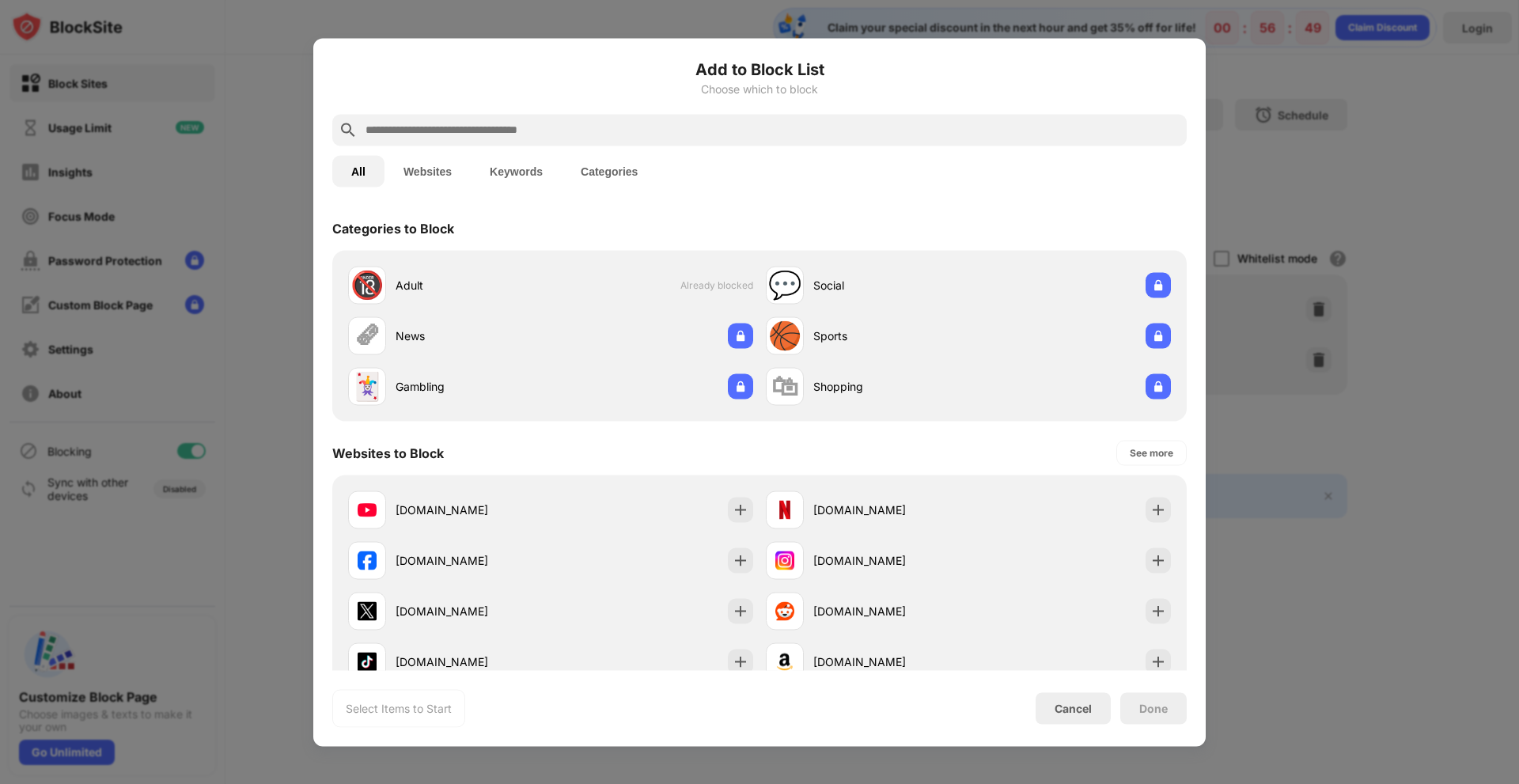
paste input "**********"
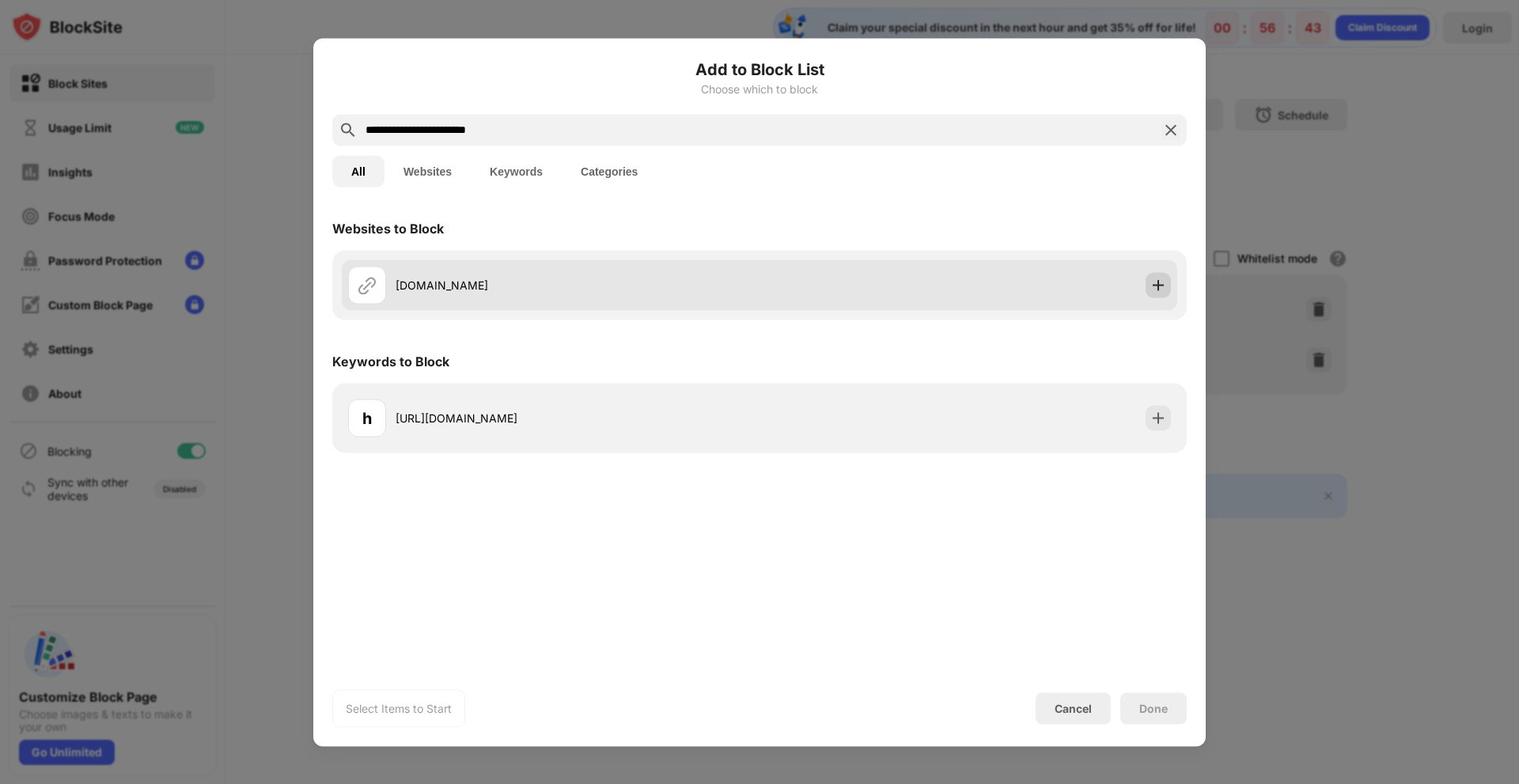
type input "**********"
click at [1167, 287] on div at bounding box center [1158, 284] width 25 height 25
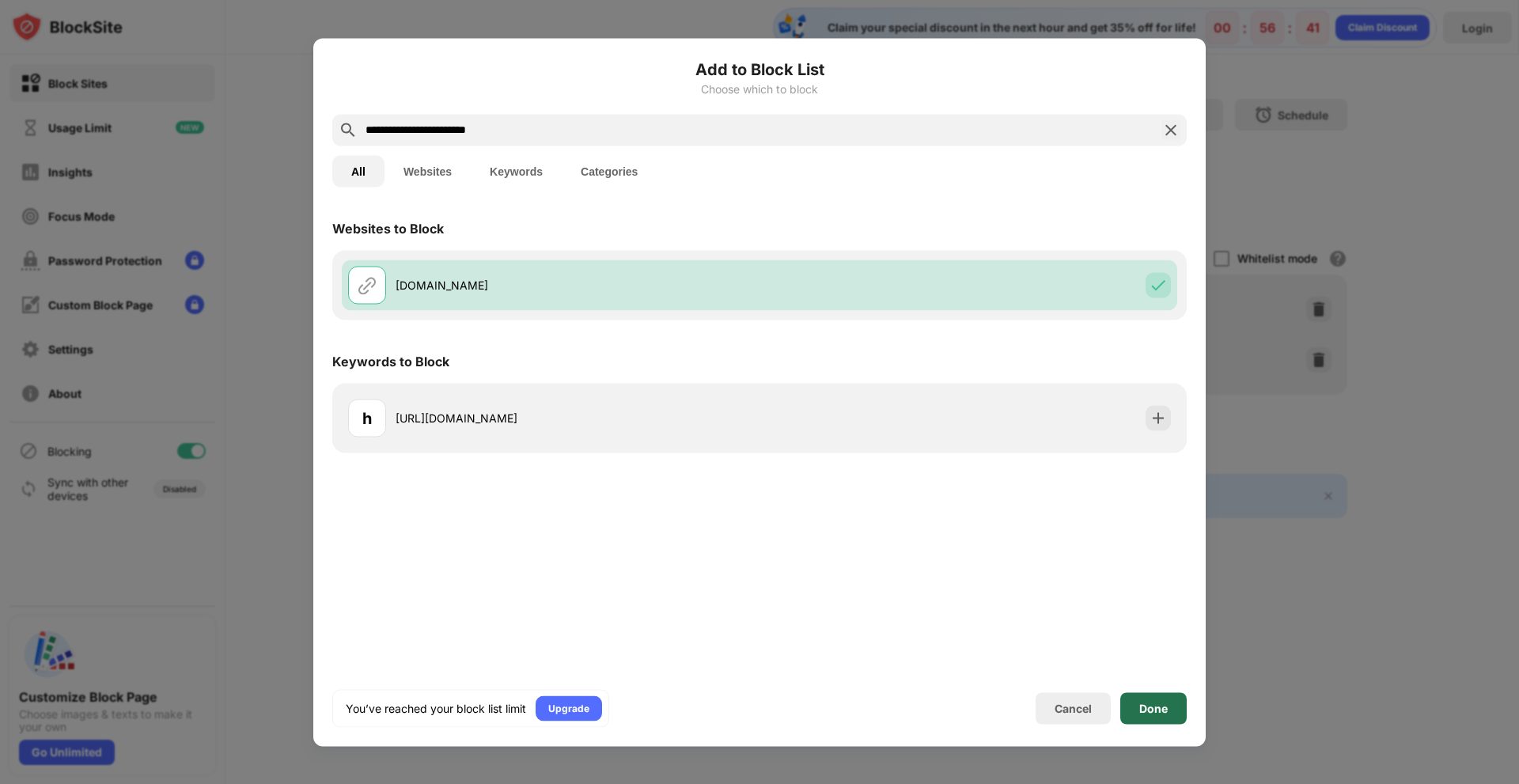
click at [1163, 707] on div "Done" at bounding box center [1154, 708] width 29 height 13
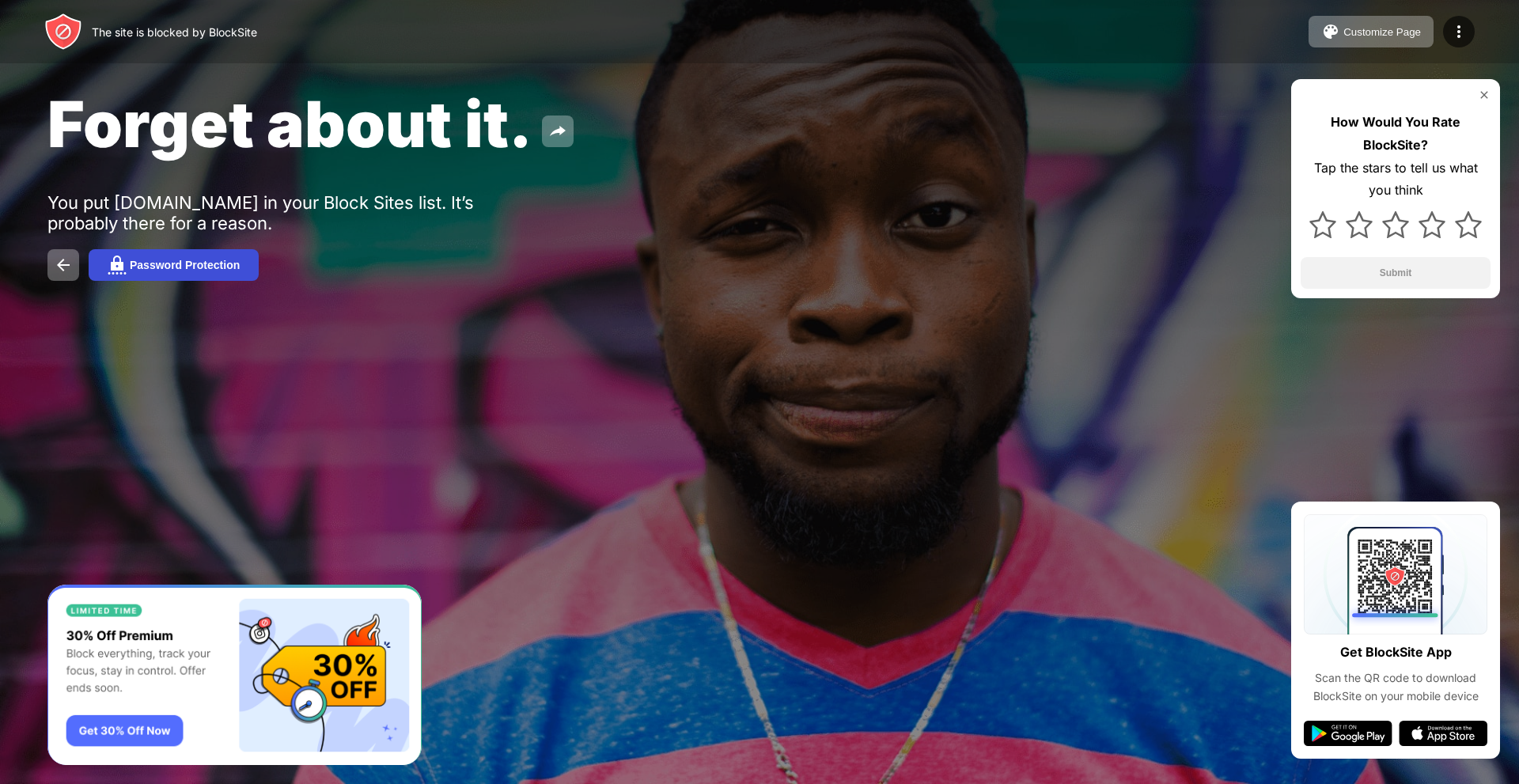
click at [188, 261] on div "Password Protection" at bounding box center [185, 264] width 110 height 13
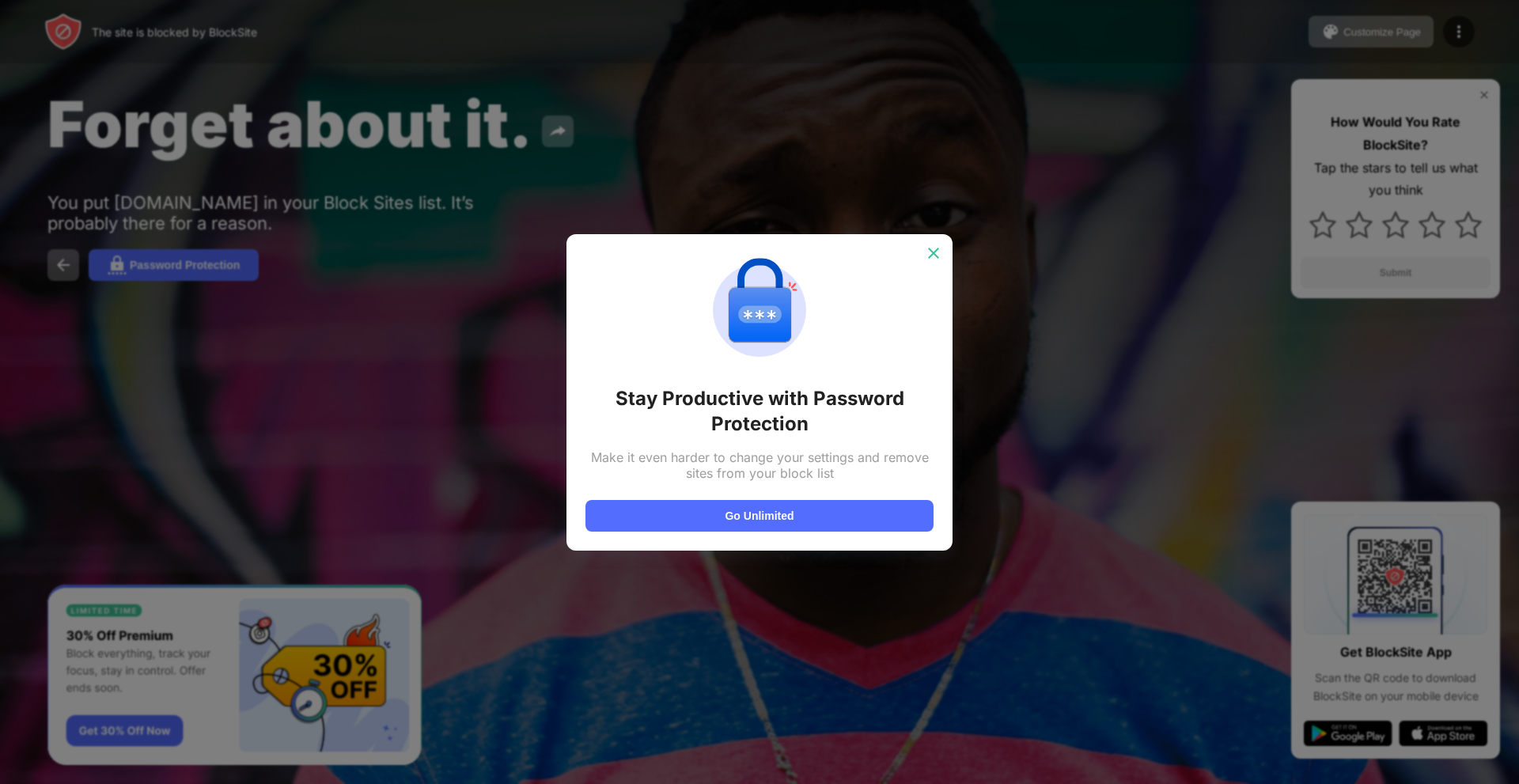
click at [930, 251] on img at bounding box center [934, 253] width 15 height 15
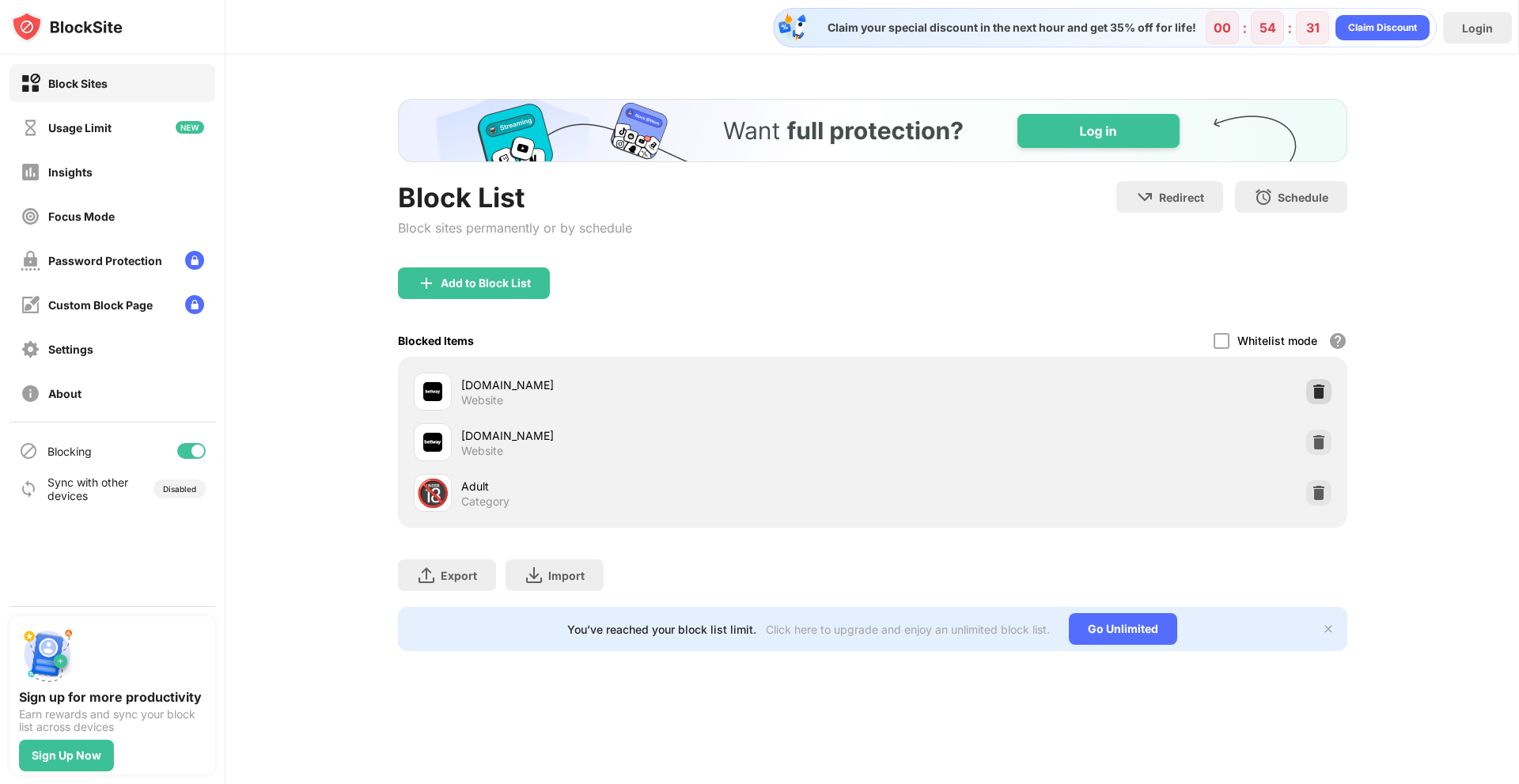
click at [1324, 395] on img at bounding box center [1319, 392] width 15 height 15
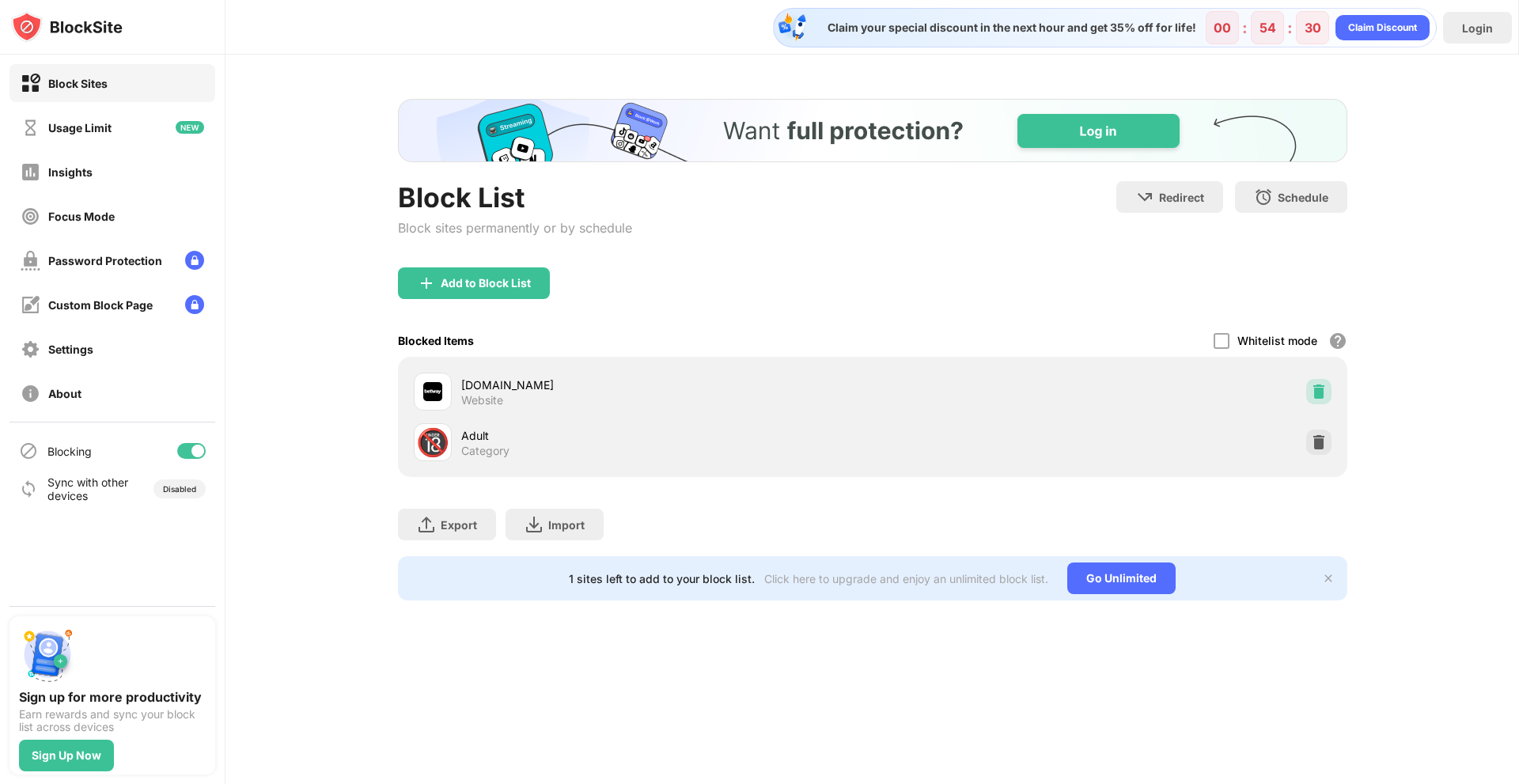
click at [1324, 395] on img at bounding box center [1319, 392] width 15 height 15
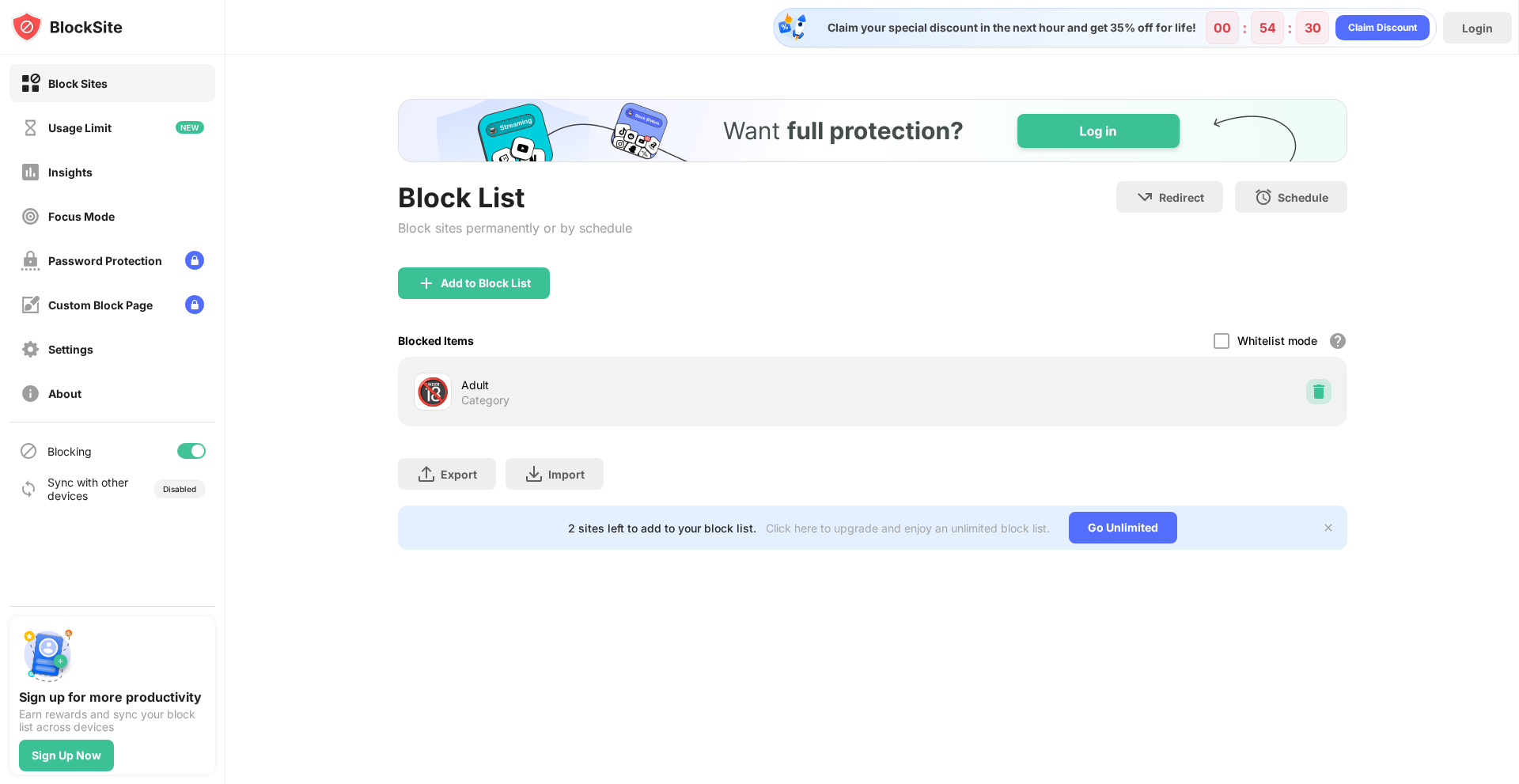
click at [1324, 395] on img at bounding box center [1319, 392] width 15 height 15
